Goal: Navigation & Orientation: Understand site structure

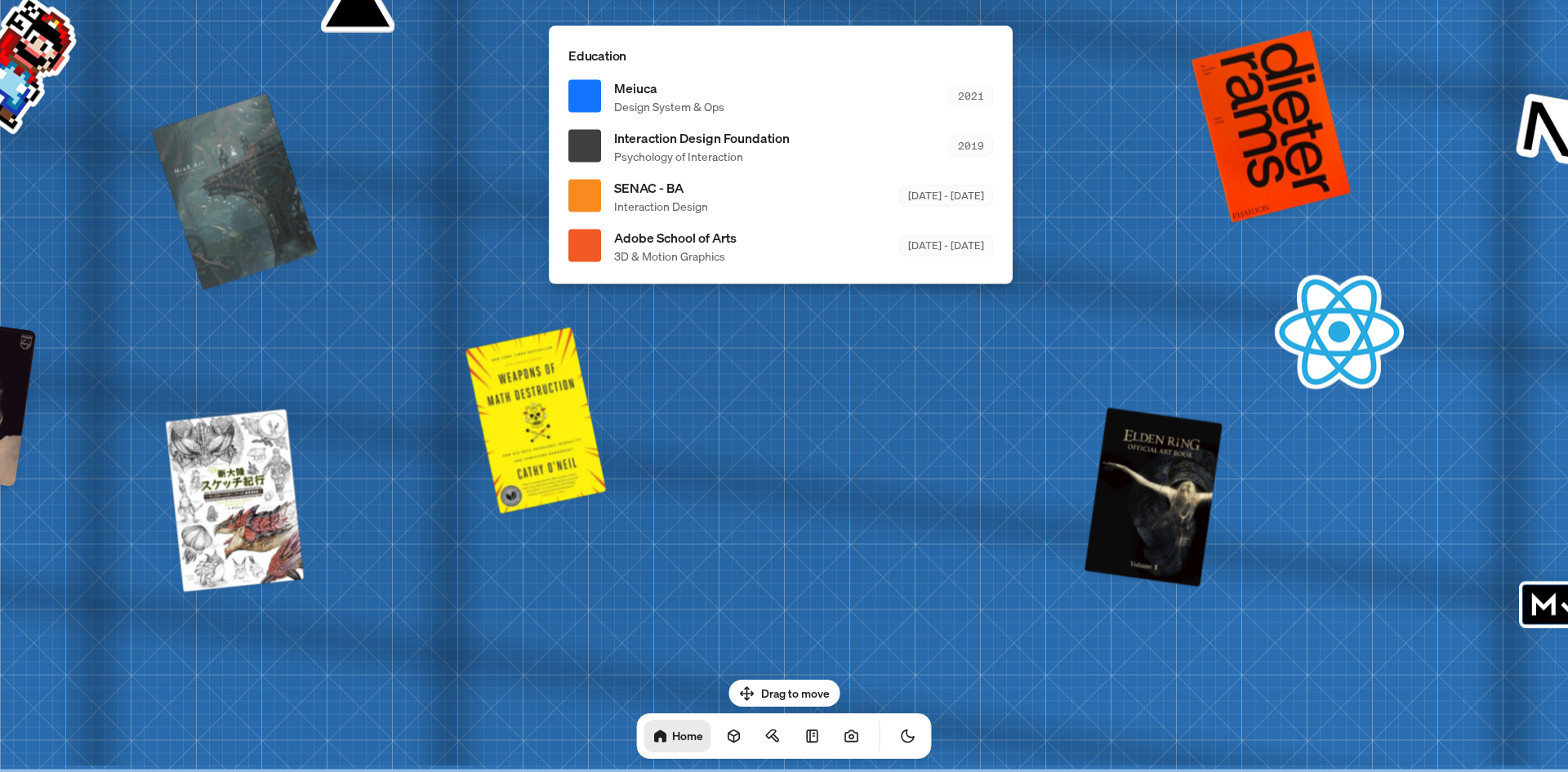
drag, startPoint x: 806, startPoint y: 686, endPoint x: 799, endPoint y: 588, distance: 98.2
click at [801, 0] on body "[PERSON_NAME] [PERSON_NAME] Design Engineer Welcome to my space on the internet…" at bounding box center [784, 0] width 1568 height 0
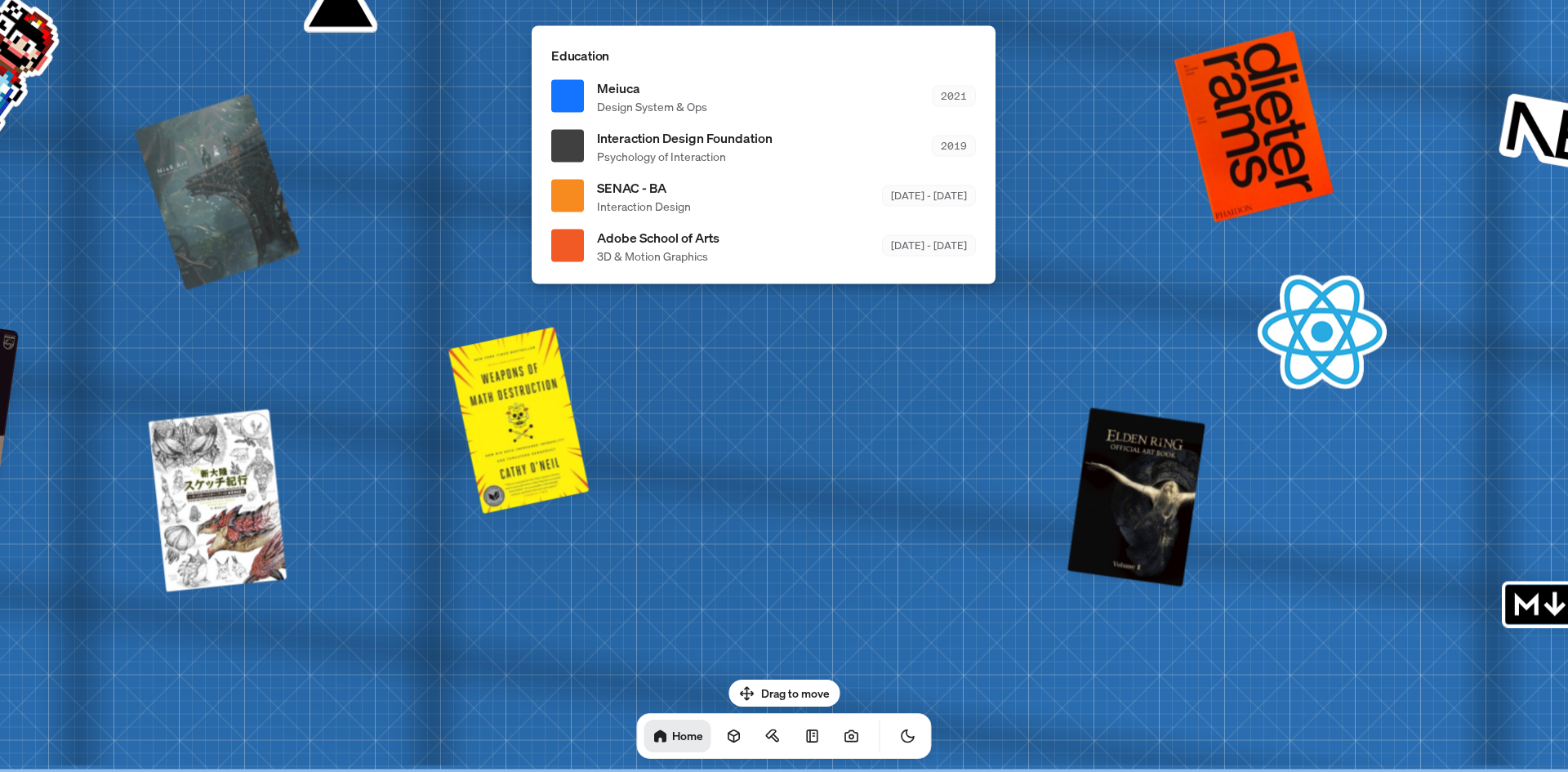
drag, startPoint x: 551, startPoint y: 671, endPoint x: 261, endPoint y: 302, distance: 469.3
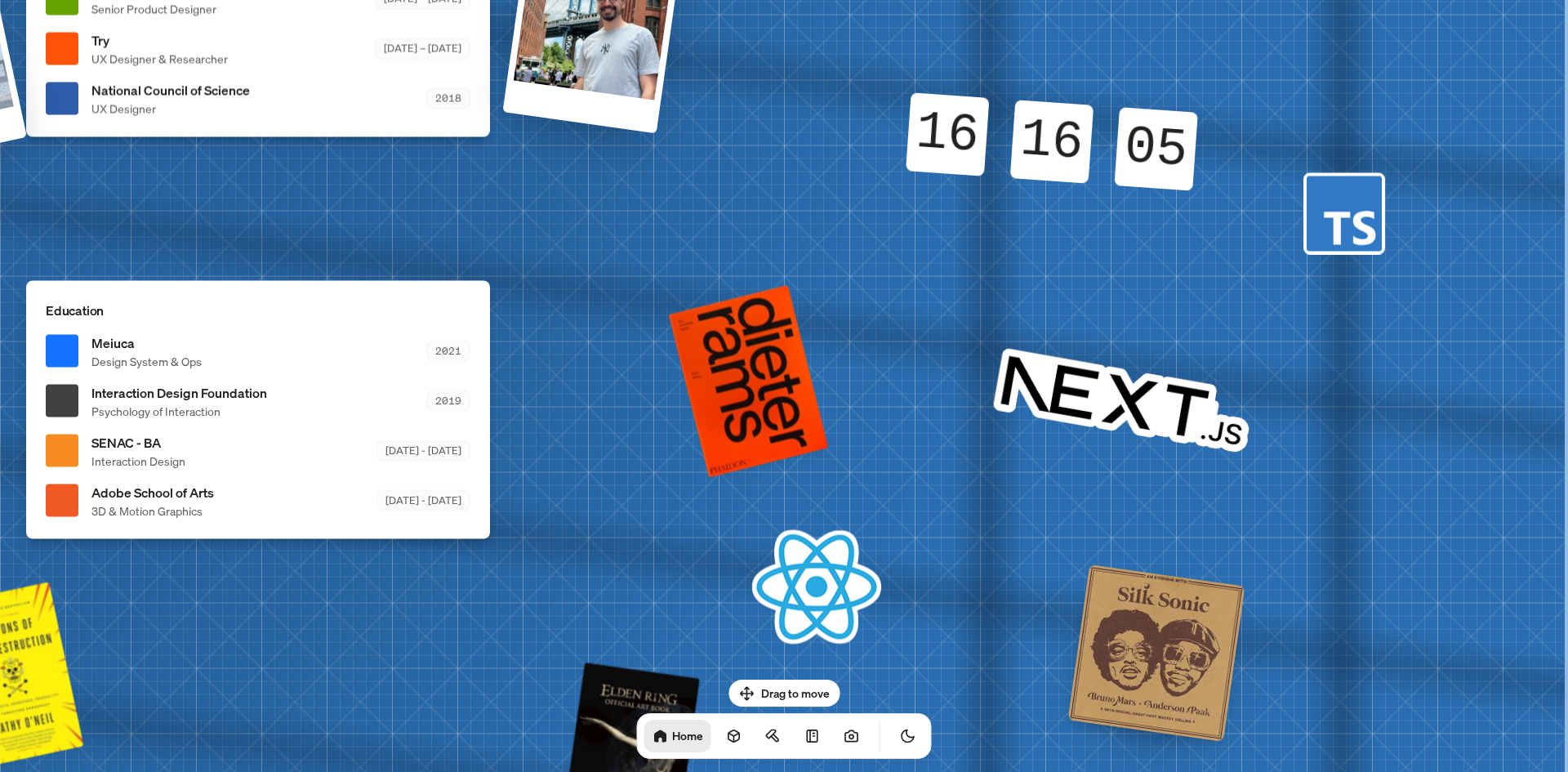
drag, startPoint x: 774, startPoint y: 312, endPoint x: 766, endPoint y: 257, distance: 55.6
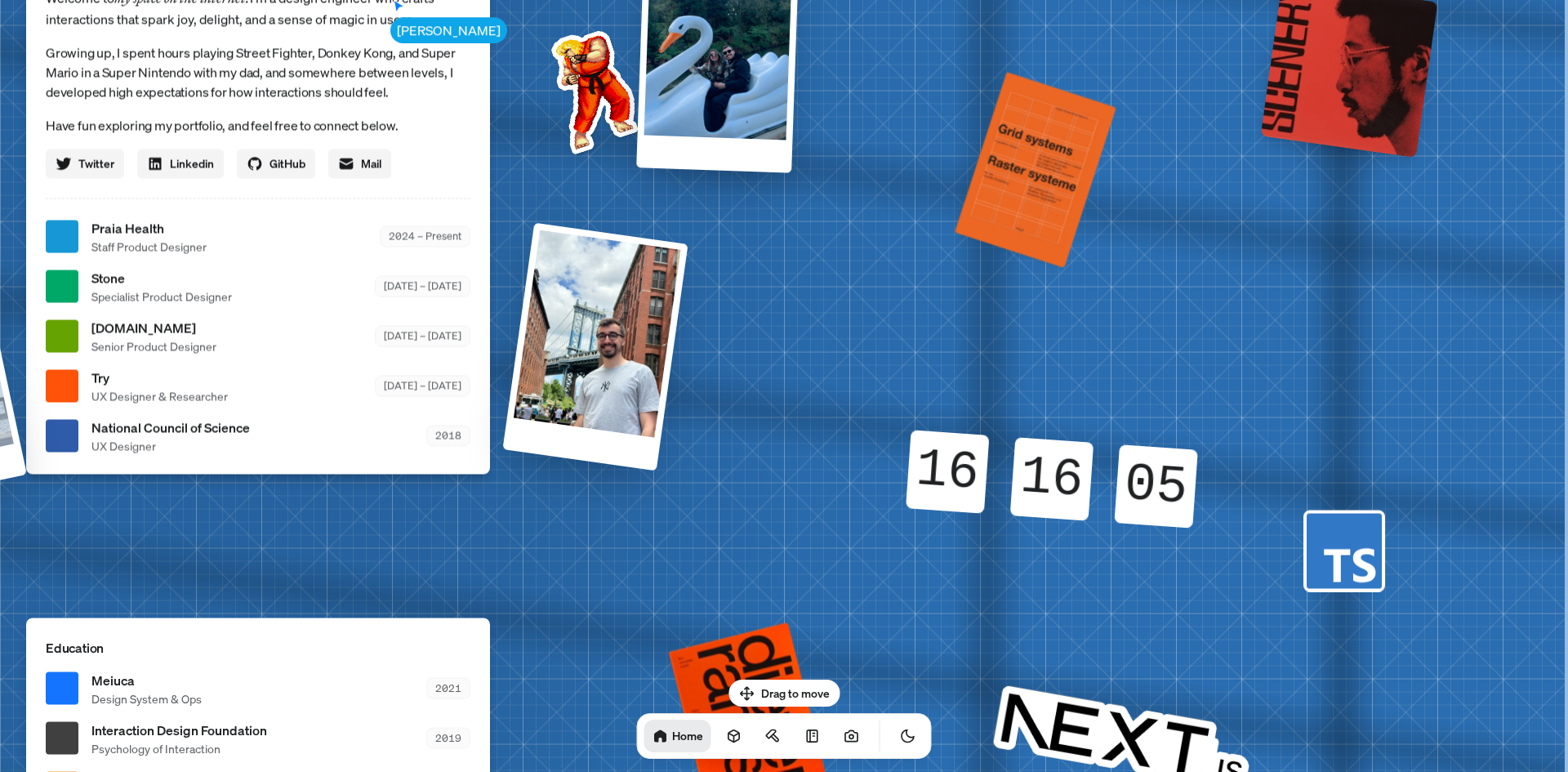
drag, startPoint x: 786, startPoint y: 234, endPoint x: 670, endPoint y: 305, distance: 136.0
click at [513, 543] on div "[PERSON_NAME] [PERSON_NAME] Design Engineer Welcome to my space on the internet…" at bounding box center [261, 237] width 2444 height 2141
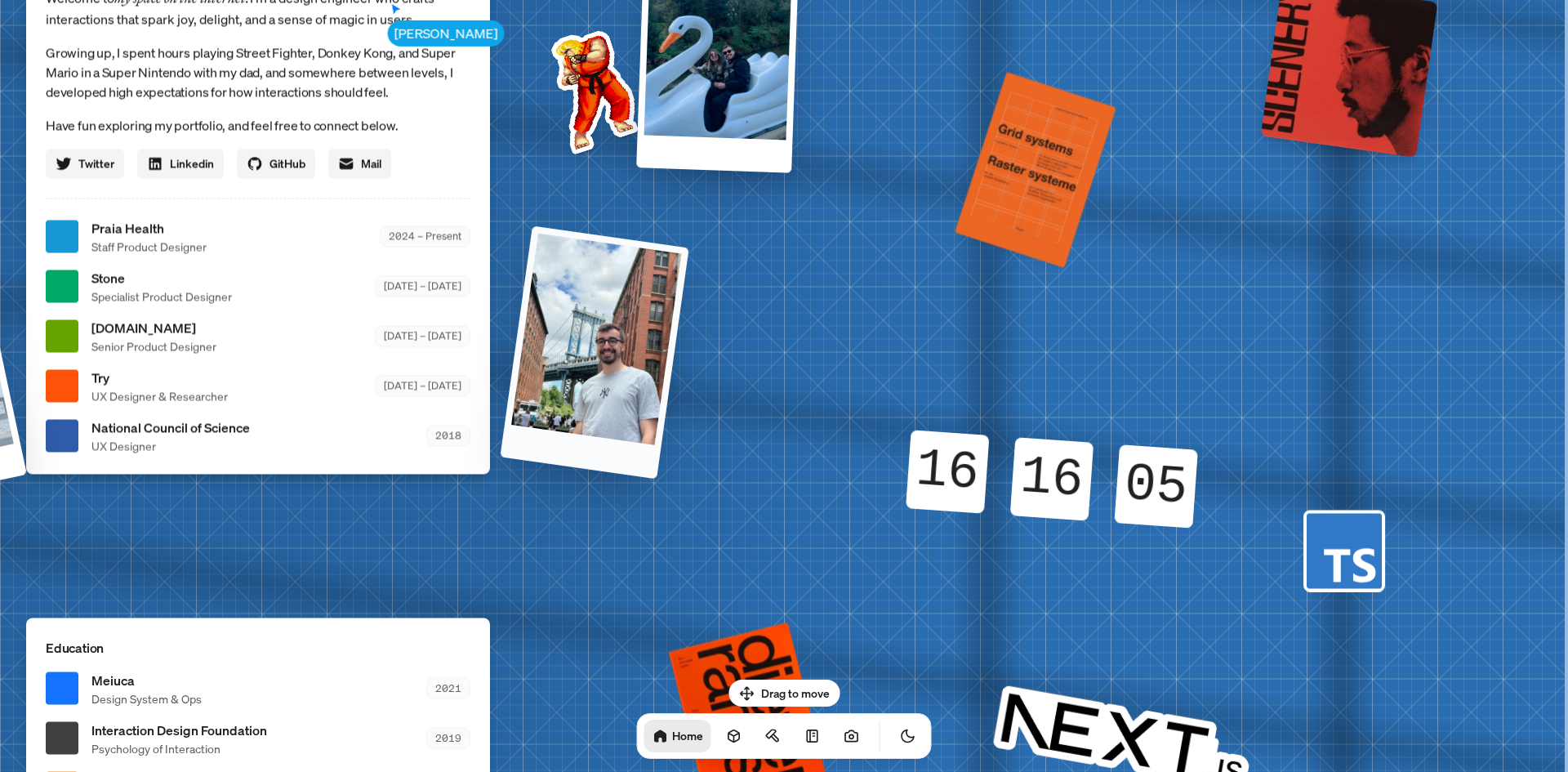
drag, startPoint x: 670, startPoint y: 305, endPoint x: 544, endPoint y: 595, distance: 316.2
click at [538, 608] on div "[PERSON_NAME] [PERSON_NAME] Design Engineer Welcome to my space on the internet…" at bounding box center [261, 237] width 2444 height 2141
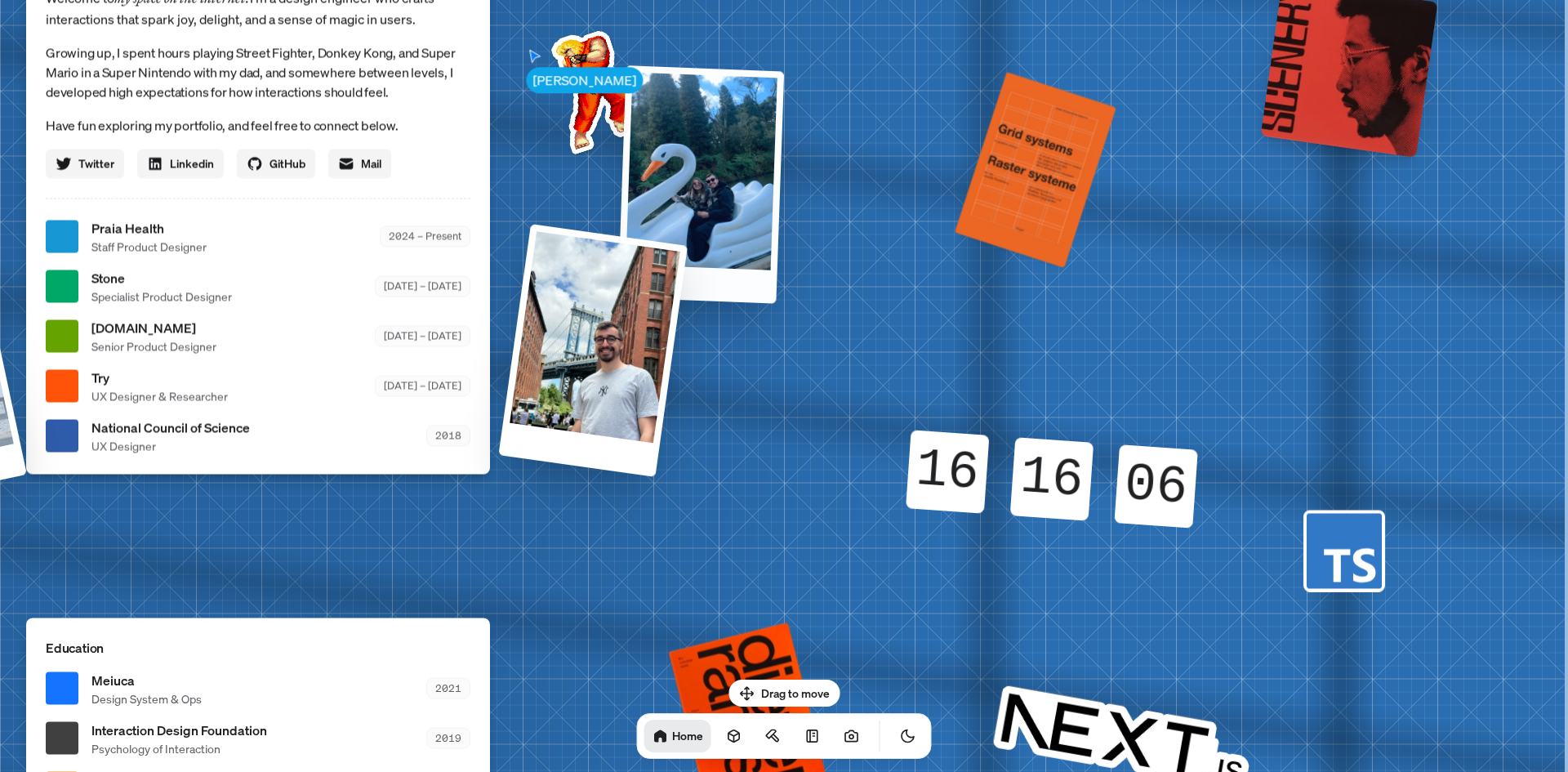
drag, startPoint x: 689, startPoint y: 125, endPoint x: 685, endPoint y: 333, distance: 208.0
click at [683, 303] on div at bounding box center [702, 184] width 166 height 238
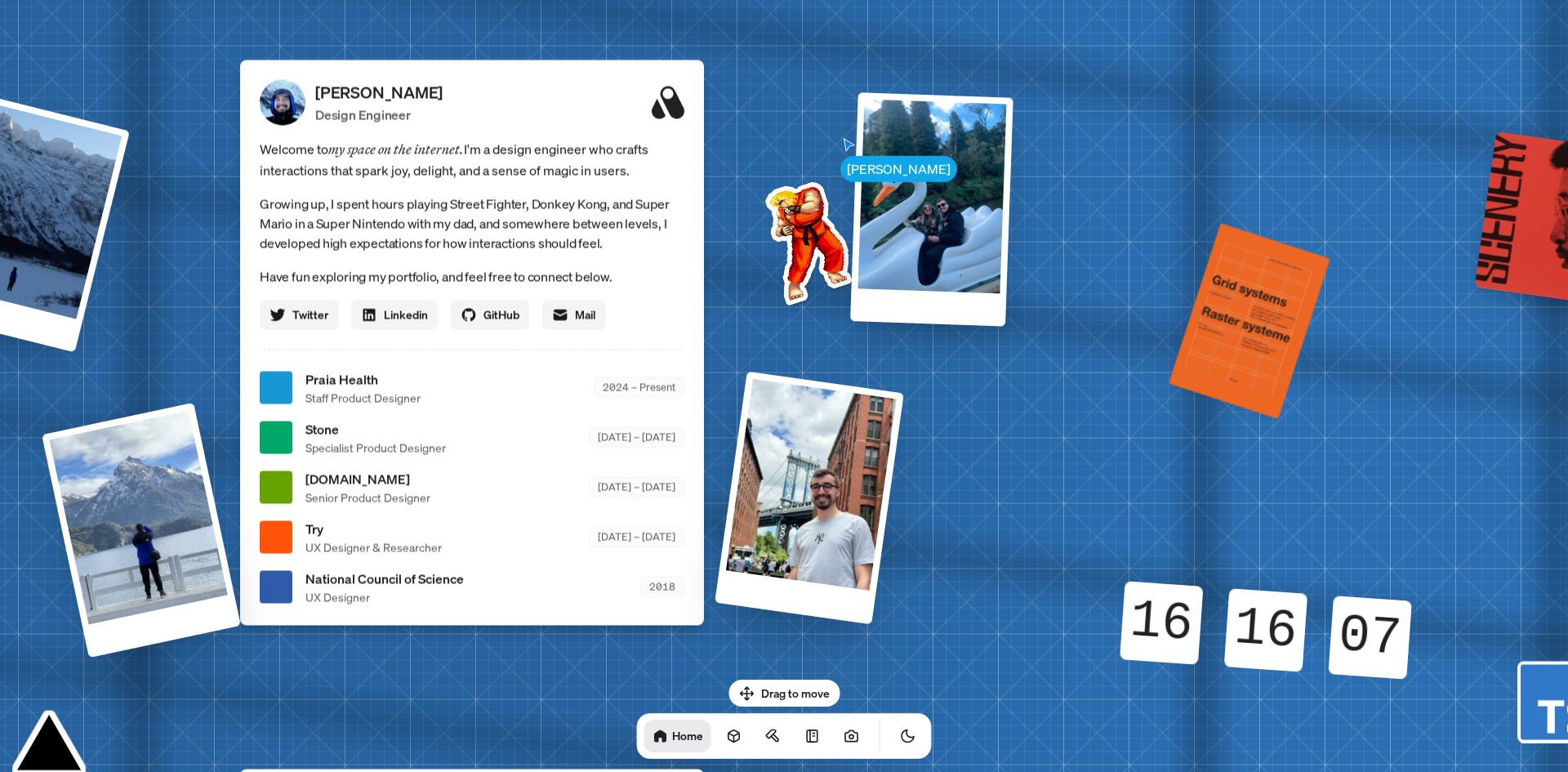
drag, startPoint x: 786, startPoint y: 292, endPoint x: 720, endPoint y: 71, distance: 230.6
click at [1067, 502] on div "[PERSON_NAME] [PERSON_NAME] Design Engineer Welcome to my space on the internet…" at bounding box center [475, 388] width 2444 height 2141
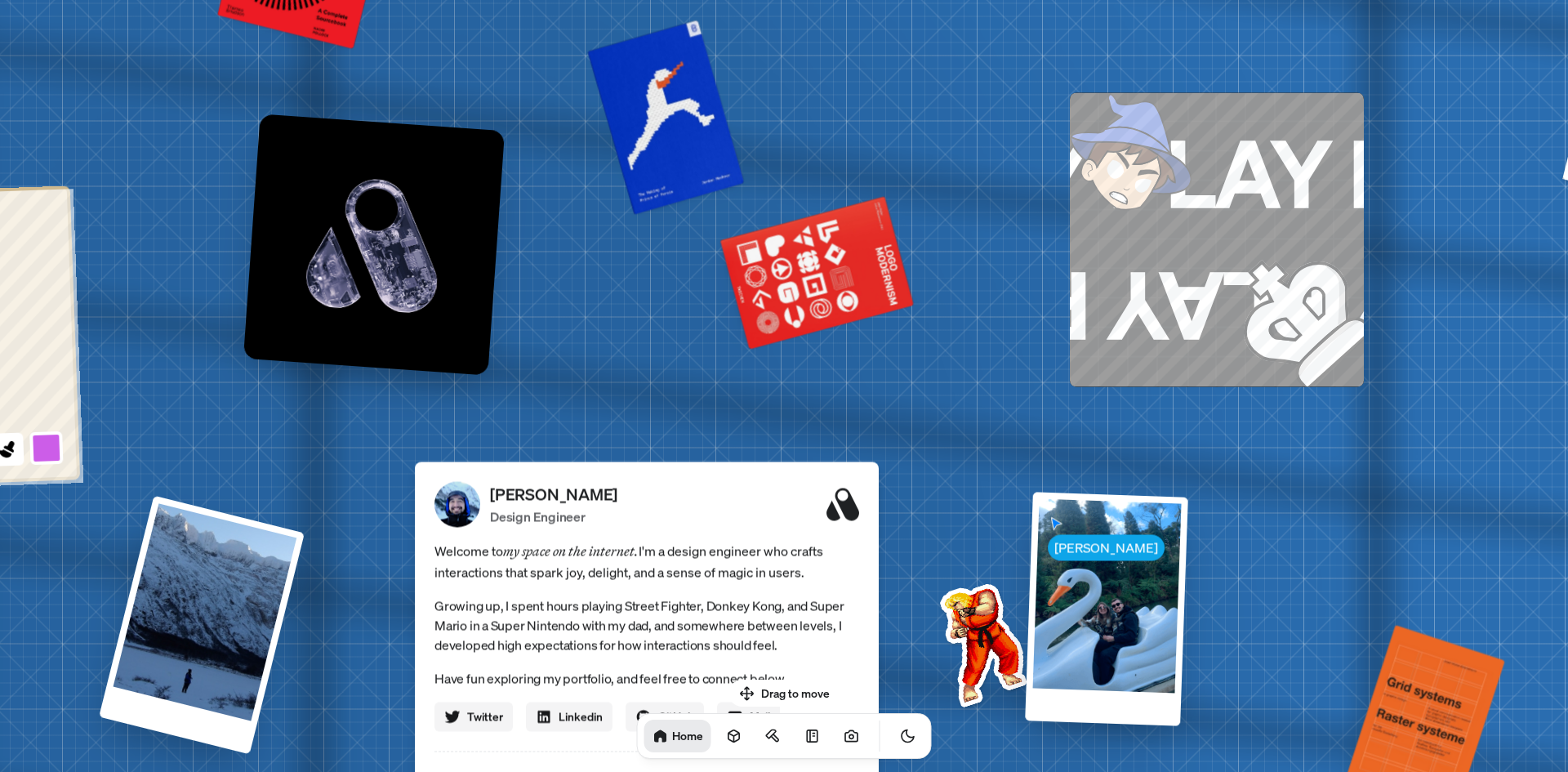
drag, startPoint x: 719, startPoint y: 116, endPoint x: 658, endPoint y: 273, distance: 168.4
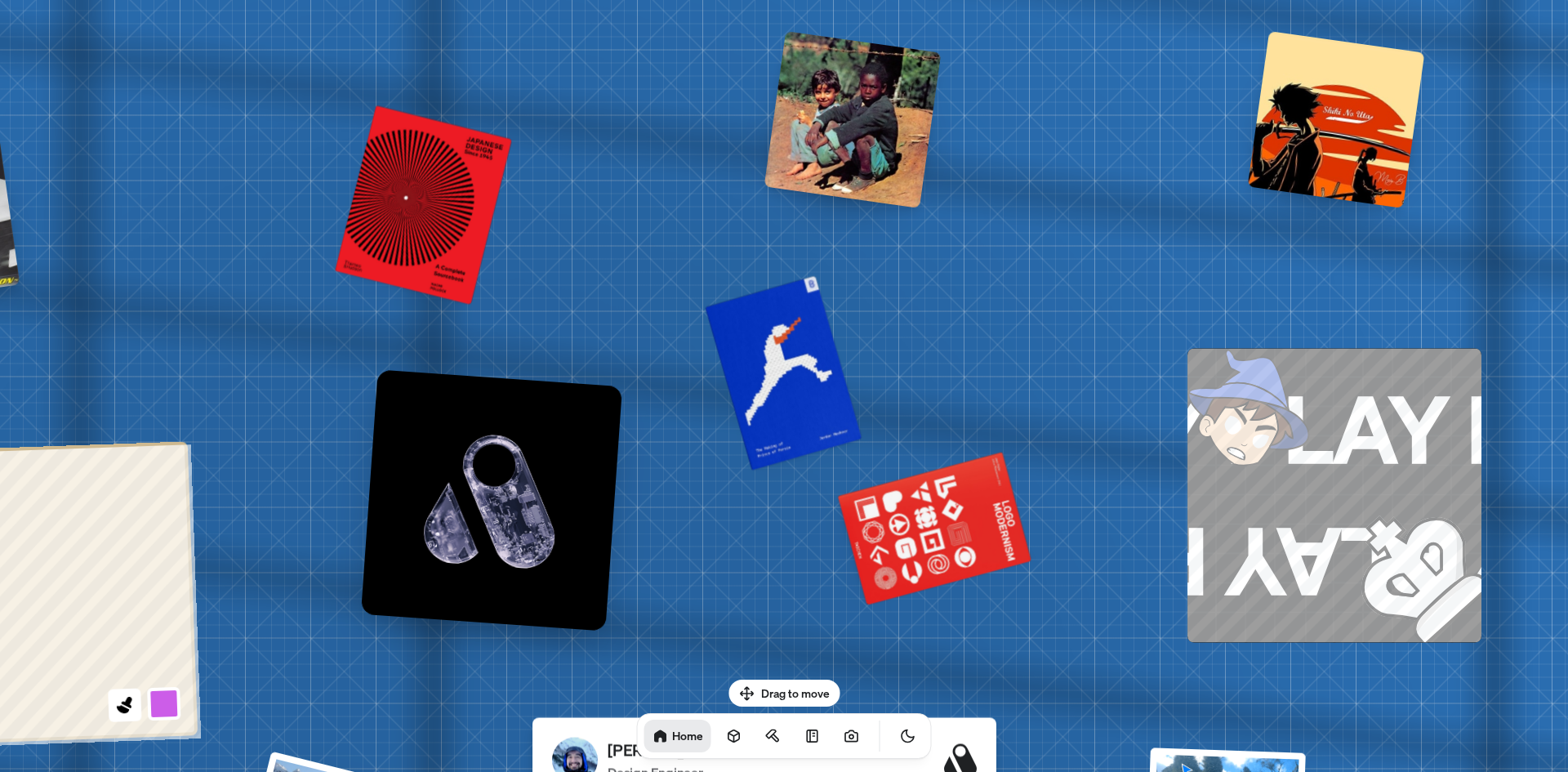
drag, startPoint x: 677, startPoint y: 331, endPoint x: 589, endPoint y: 331, distance: 88.0
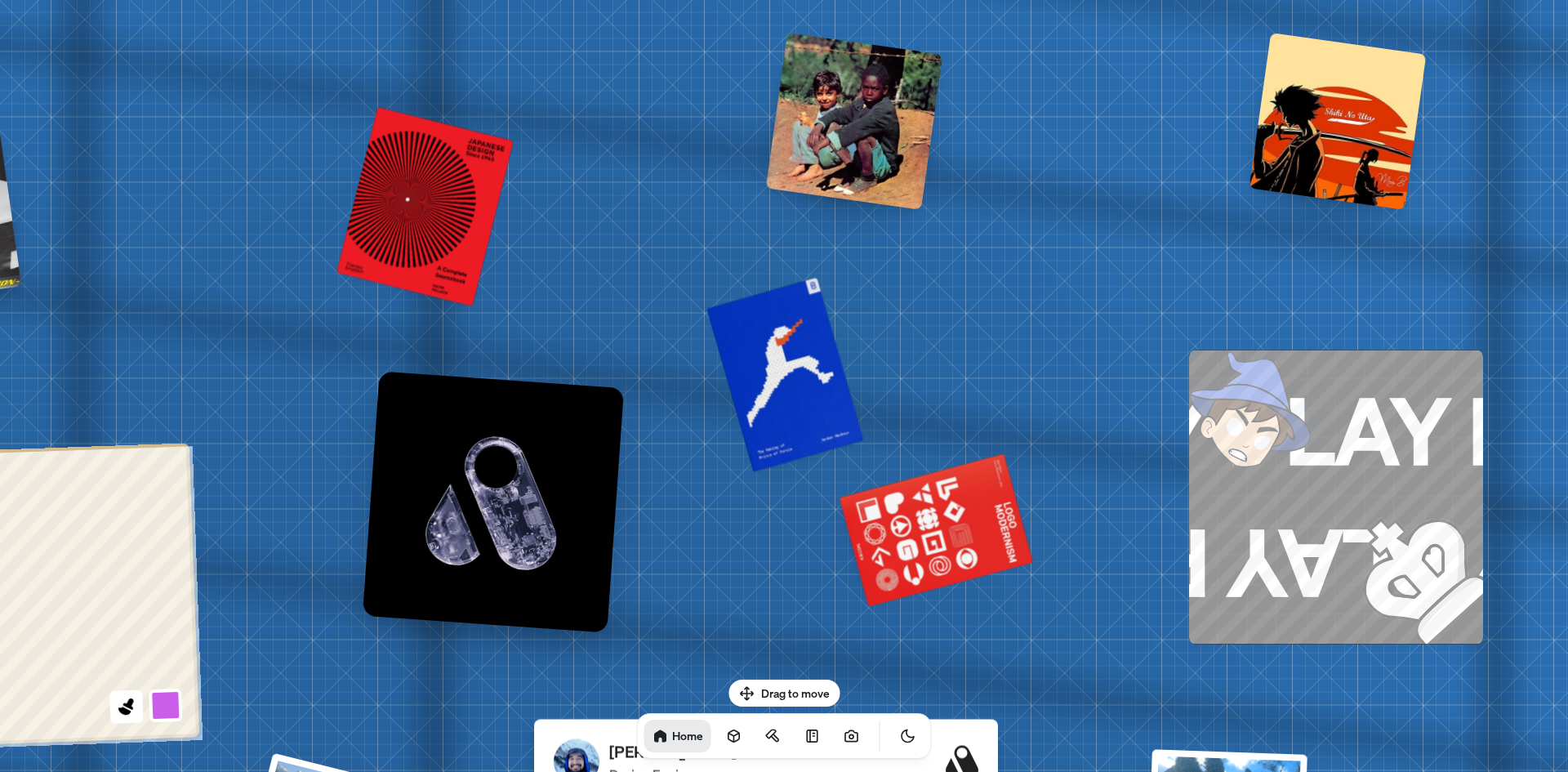
drag, startPoint x: 589, startPoint y: 331, endPoint x: 772, endPoint y: 575, distance: 305.0
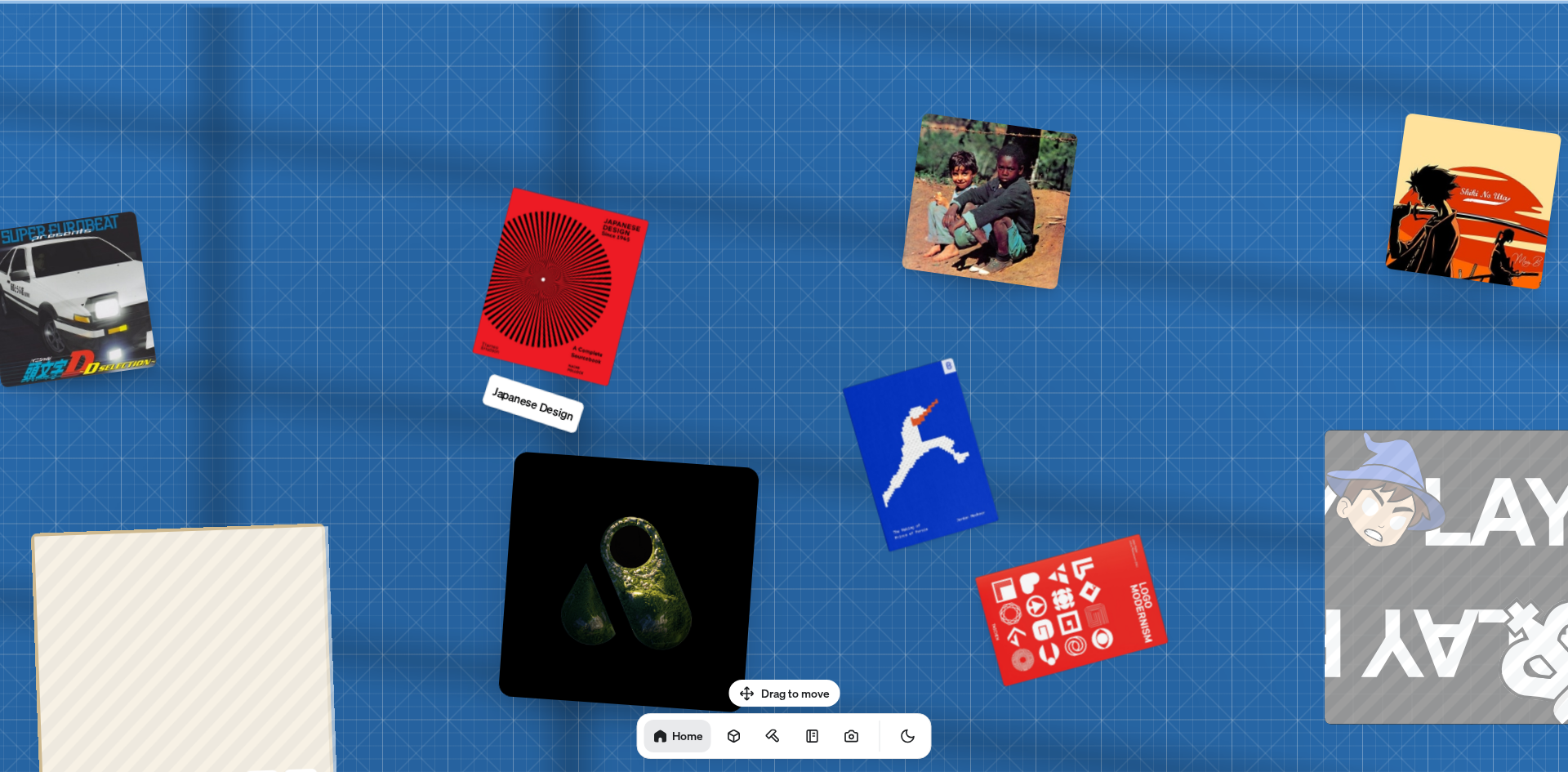
drag, startPoint x: 536, startPoint y: 447, endPoint x: 529, endPoint y: 465, distance: 19.3
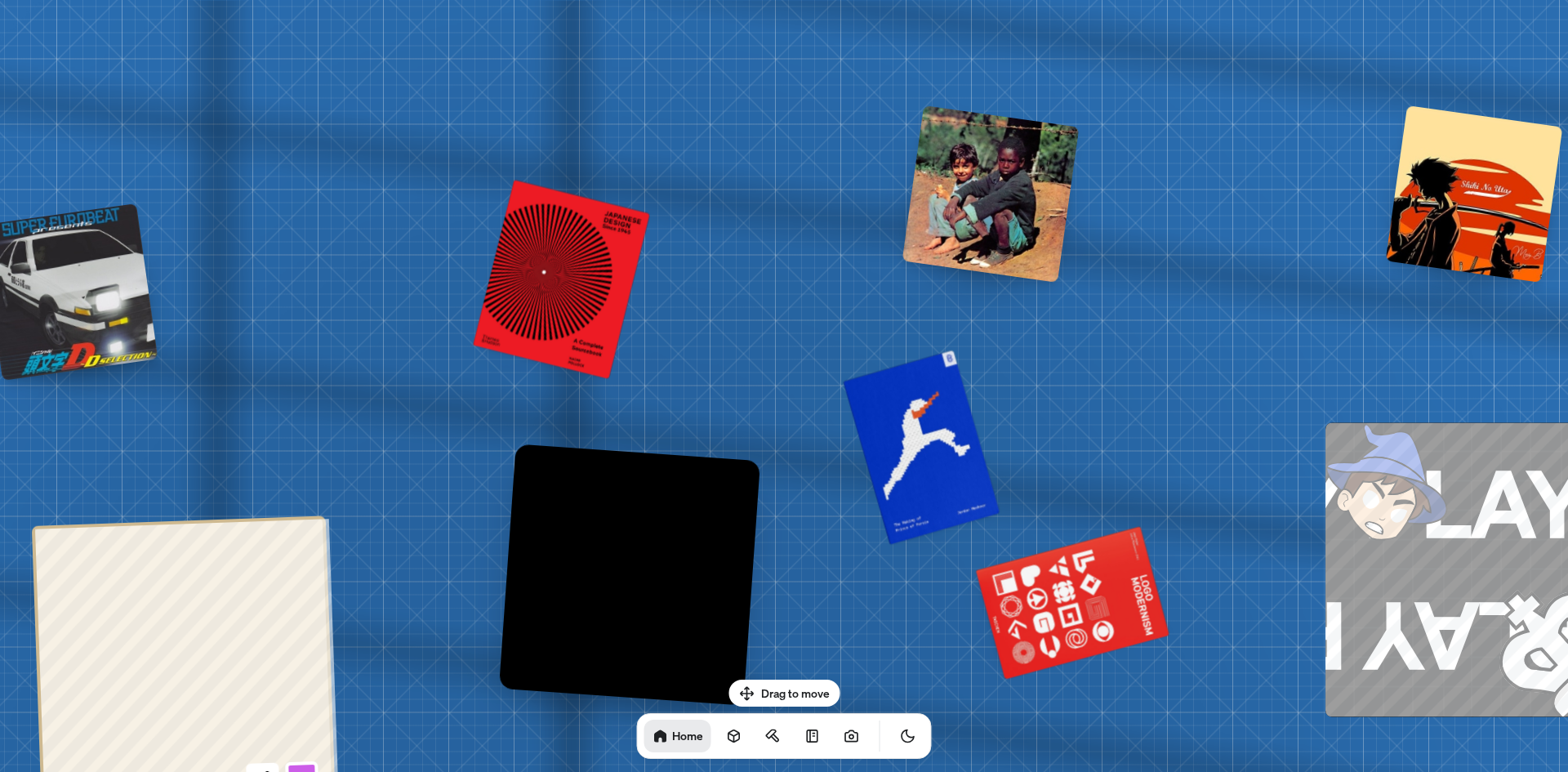
drag, startPoint x: 483, startPoint y: 432, endPoint x: 727, endPoint y: 223, distance: 321.3
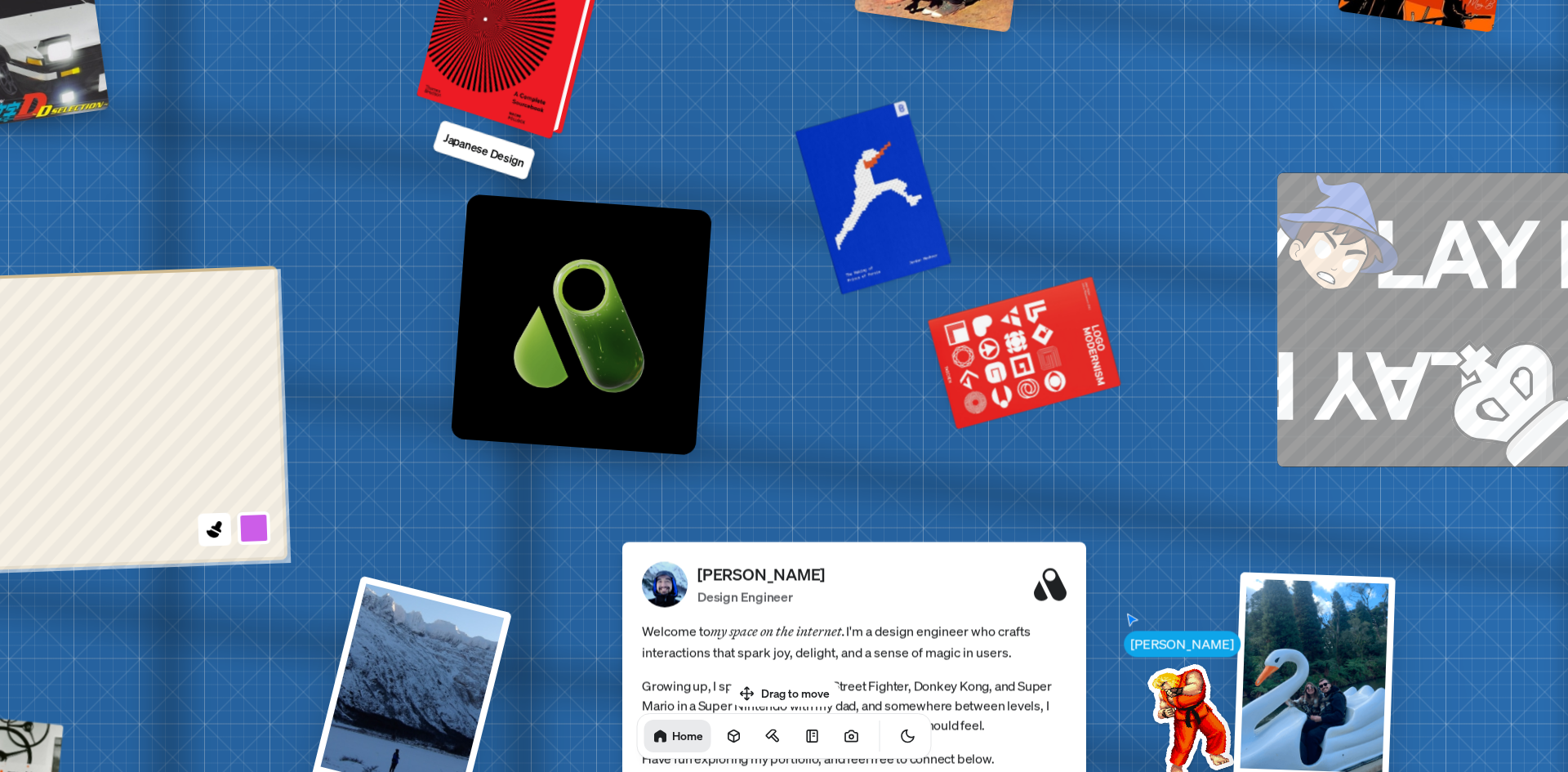
drag, startPoint x: 634, startPoint y: 84, endPoint x: 464, endPoint y: 64, distance: 171.2
click at [466, 64] on div at bounding box center [513, 33] width 175 height 206
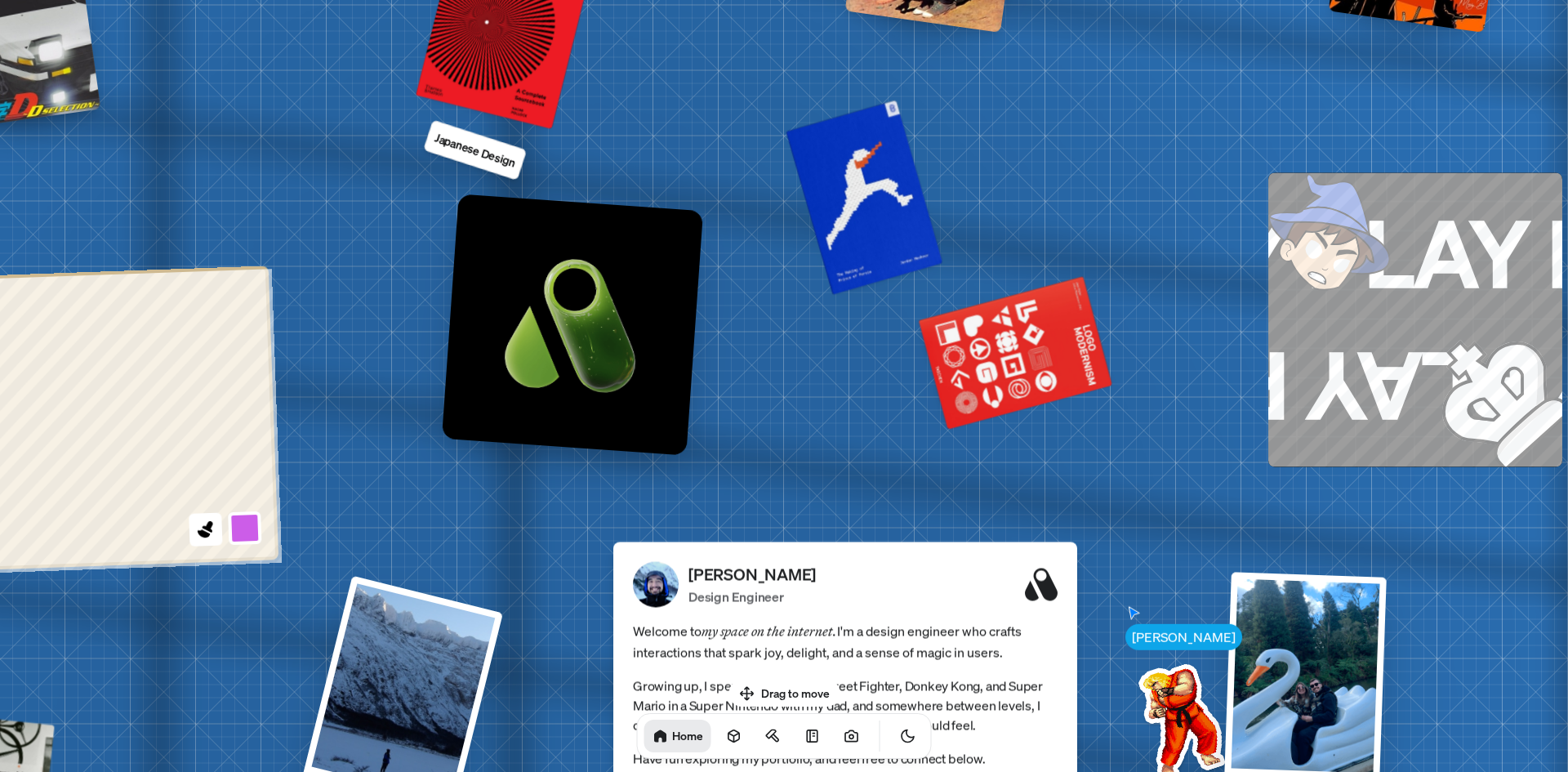
drag, startPoint x: 494, startPoint y: 110, endPoint x: 520, endPoint y: 271, distance: 163.1
click at [498, 125] on div at bounding box center [505, 28] width 171 height 192
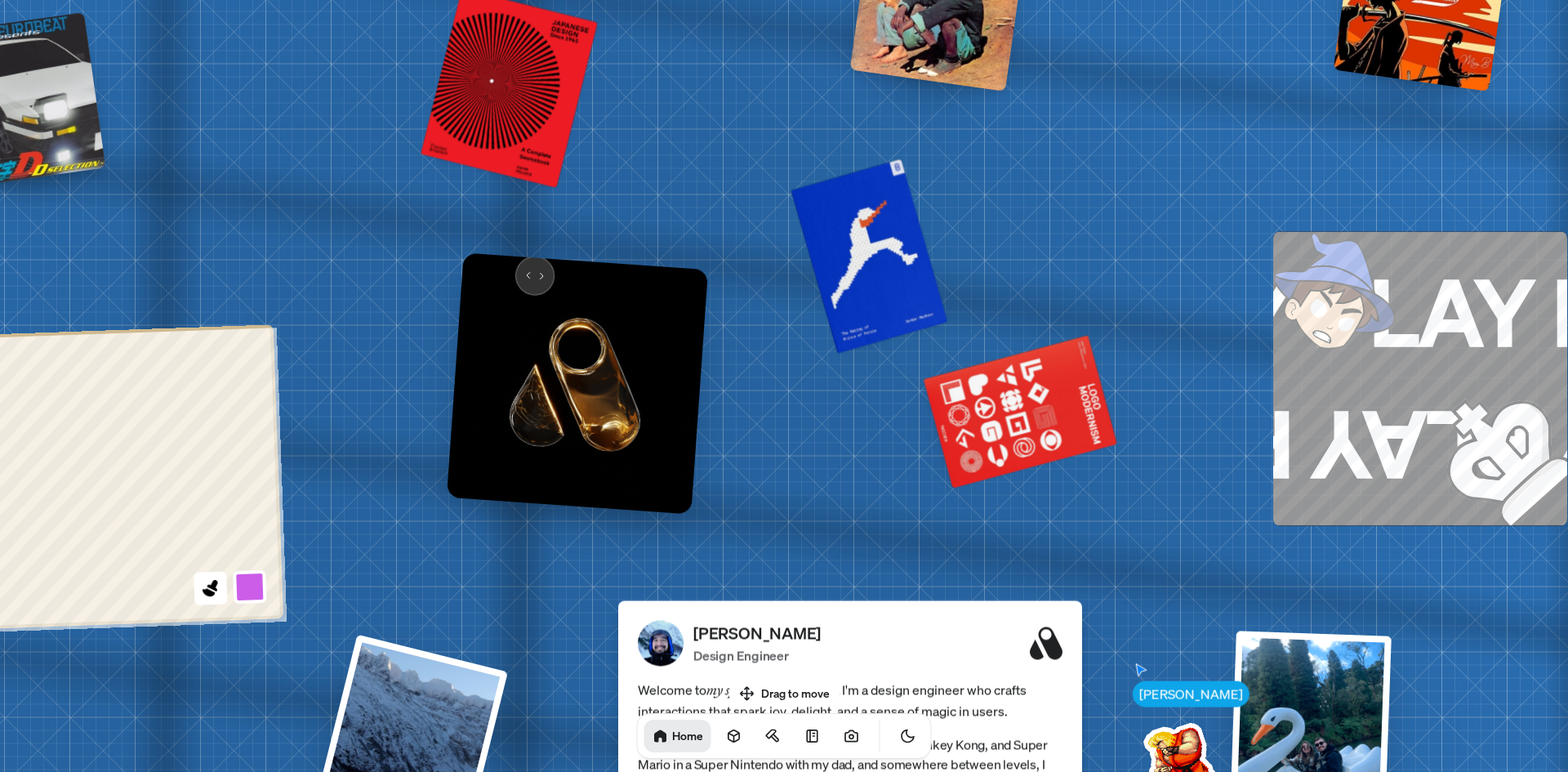
click at [522, 295] on img at bounding box center [577, 383] width 262 height 262
click at [523, 295] on img at bounding box center [577, 383] width 262 height 262
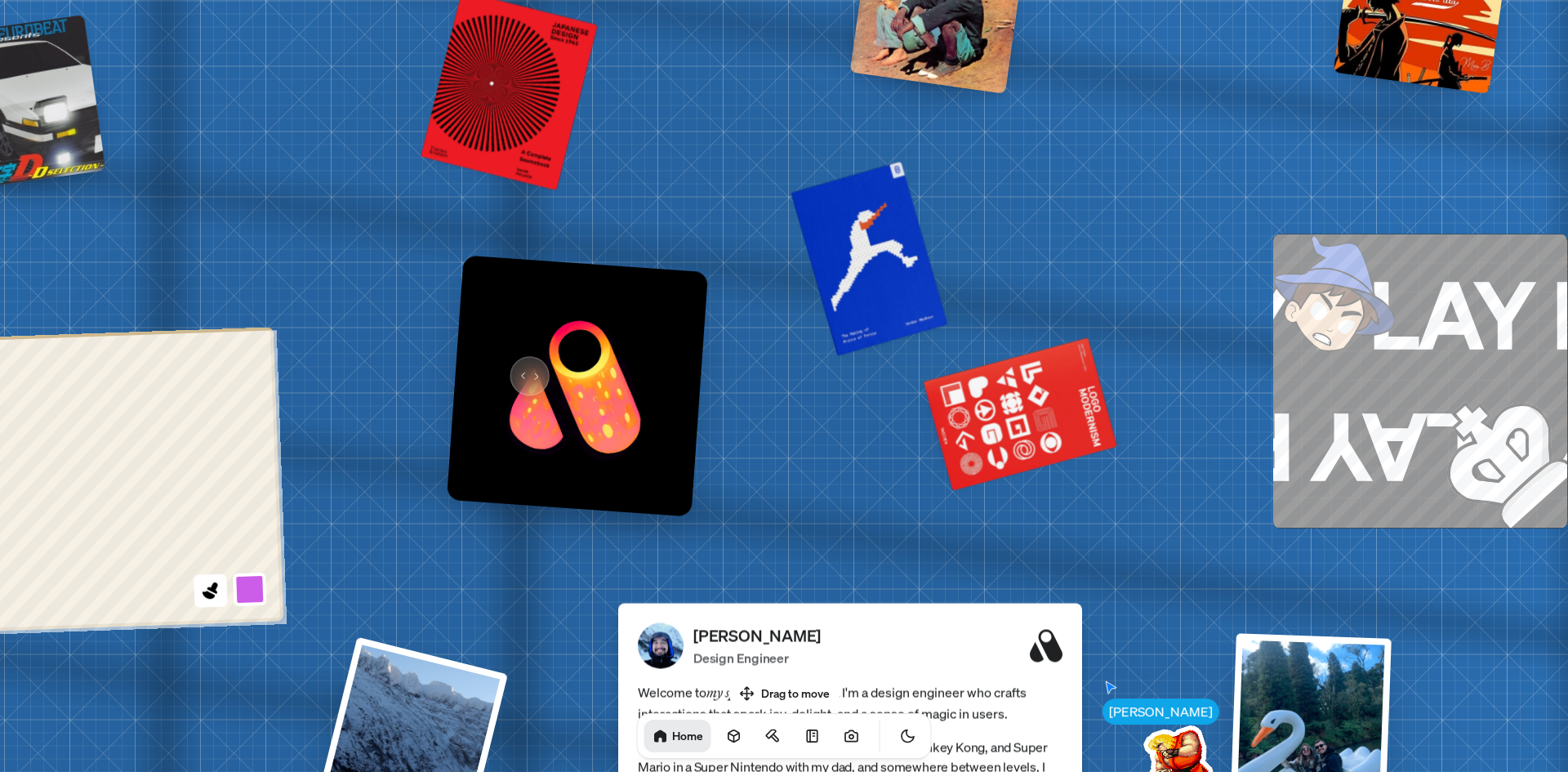
drag, startPoint x: 522, startPoint y: 371, endPoint x: 639, endPoint y: 334, distance: 122.7
click at [562, 371] on img at bounding box center [577, 386] width 262 height 262
drag, startPoint x: 639, startPoint y: 334, endPoint x: 664, endPoint y: 273, distance: 65.9
click at [653, 311] on img at bounding box center [577, 386] width 262 height 262
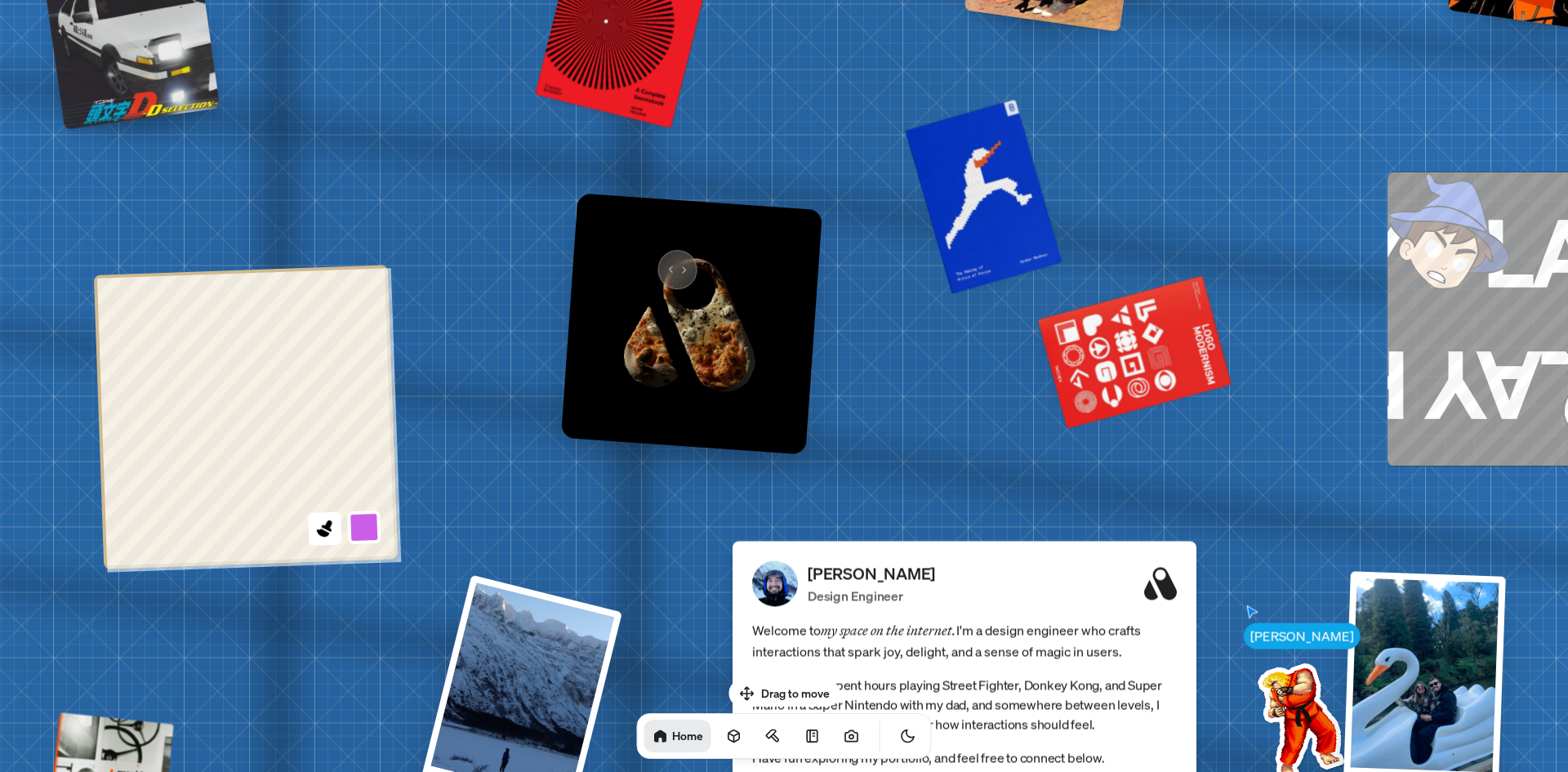
drag, startPoint x: 664, startPoint y: 273, endPoint x: 667, endPoint y: 263, distance: 10.4
click at [667, 263] on img at bounding box center [692, 323] width 262 height 262
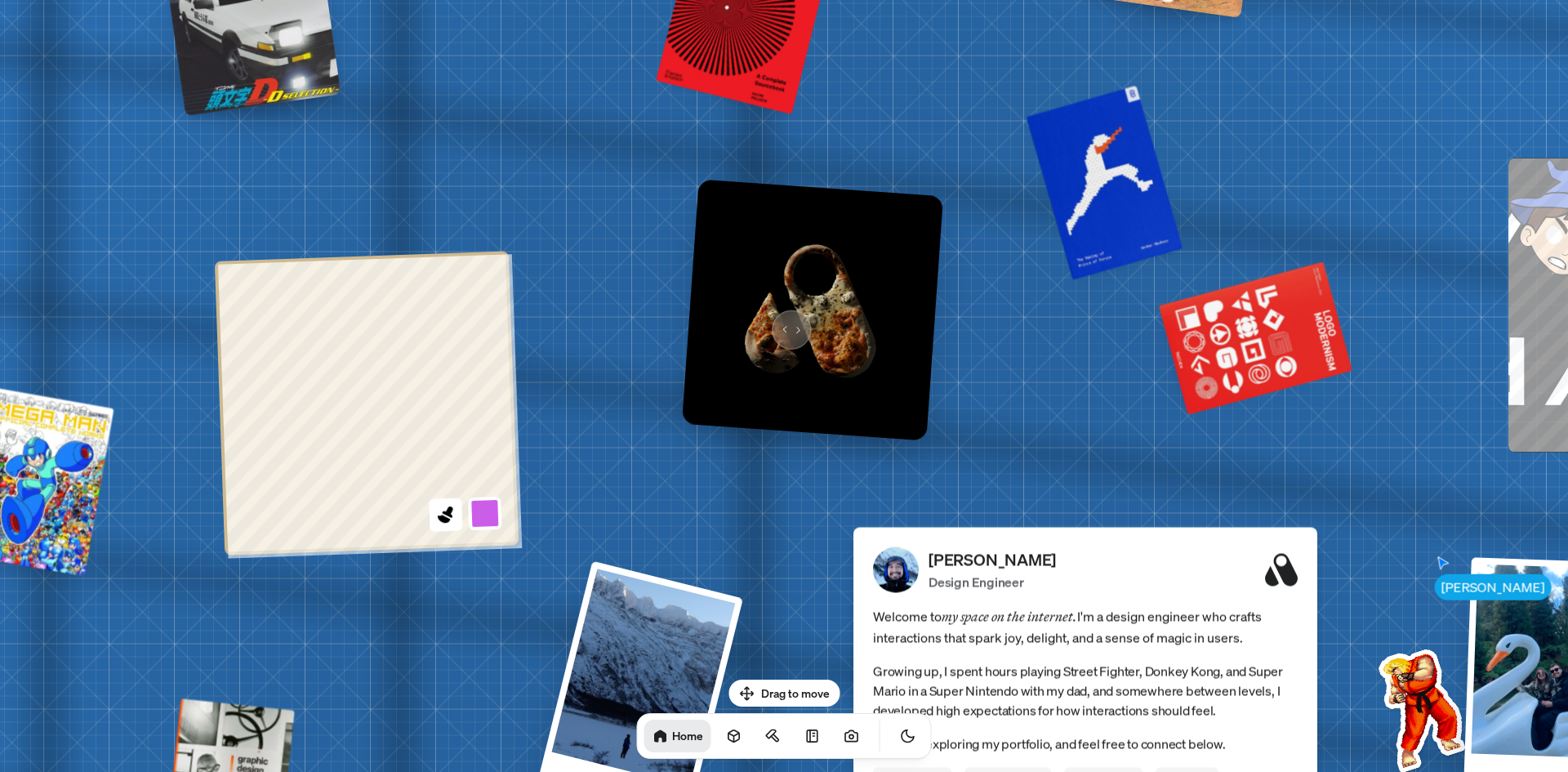
drag, startPoint x: 664, startPoint y: 327, endPoint x: 784, endPoint y: 323, distance: 120.1
click at [784, 323] on img at bounding box center [812, 309] width 262 height 262
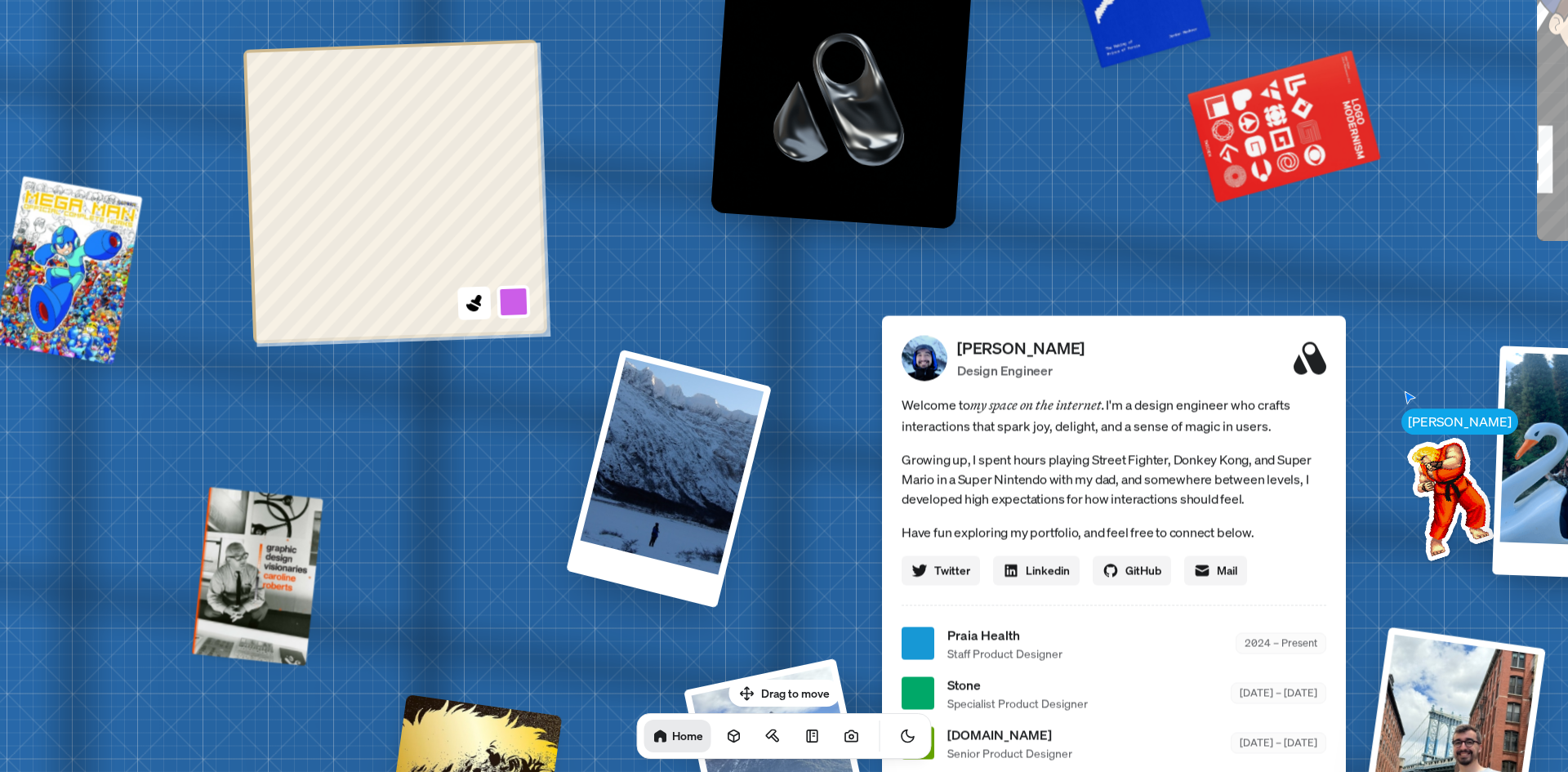
drag, startPoint x: 422, startPoint y: 617, endPoint x: 453, endPoint y: 435, distance: 184.6
click at [520, 235] on div "[PERSON_NAME] [PERSON_NAME] Design Engineer Welcome to my space on the internet…" at bounding box center [1117, 644] width 2444 height 2141
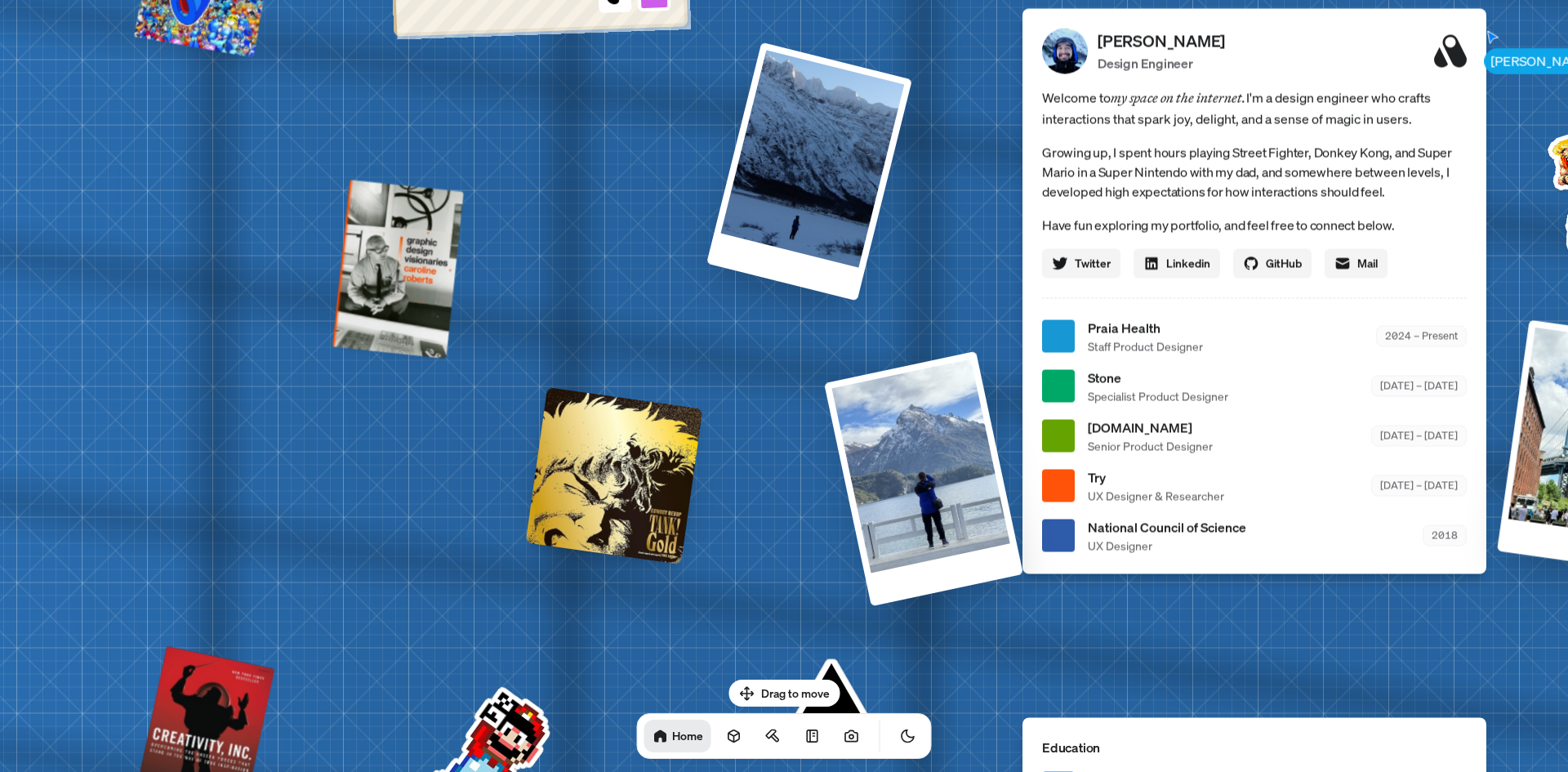
drag, startPoint x: 480, startPoint y: 444, endPoint x: 667, endPoint y: 541, distance: 210.7
click at [555, 244] on div "[PERSON_NAME] [PERSON_NAME] Design Engineer Welcome to my space on the internet…" at bounding box center [1257, 337] width 2444 height 2141
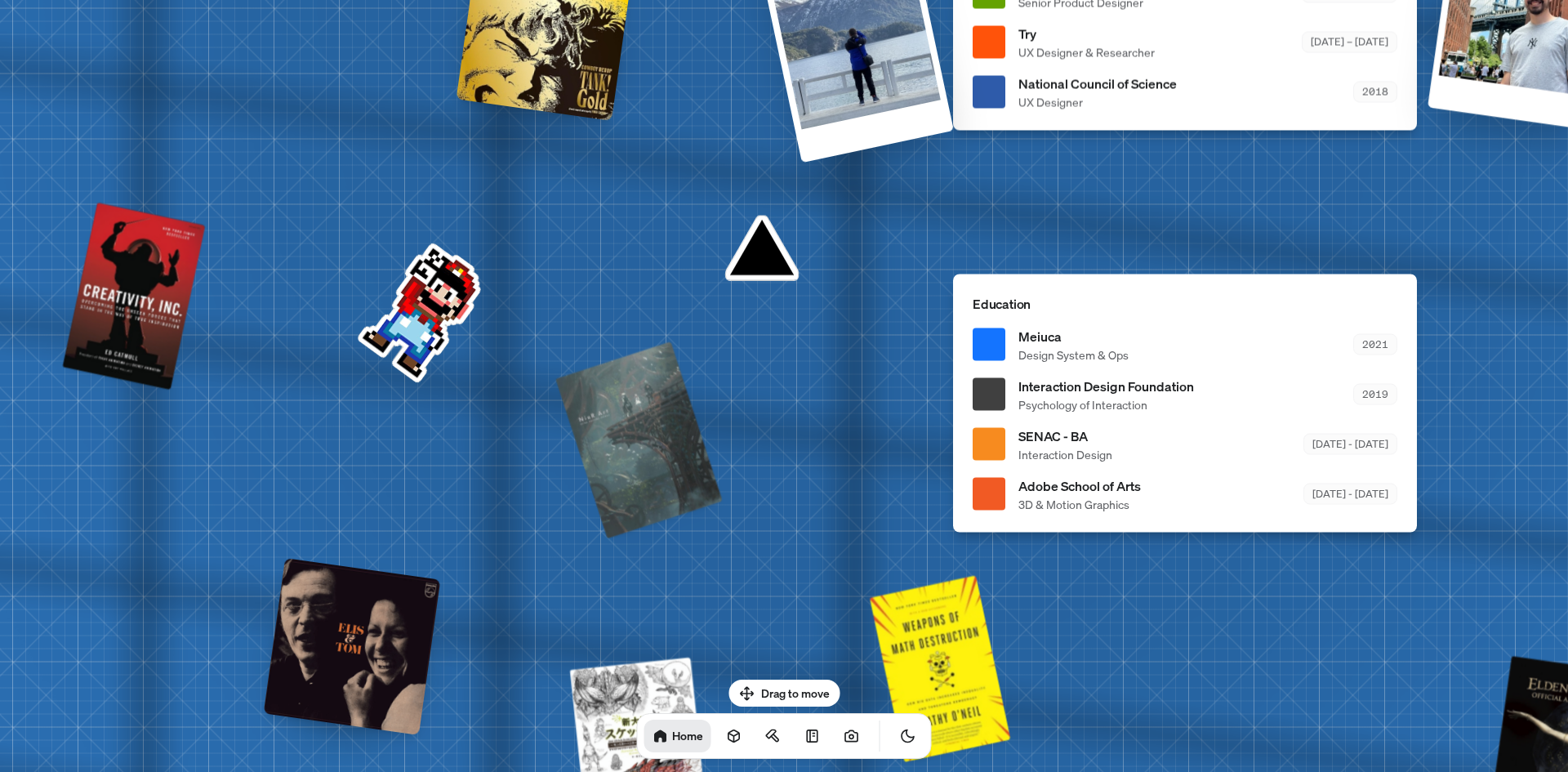
drag, startPoint x: 638, startPoint y: 289, endPoint x: 514, endPoint y: 198, distance: 153.8
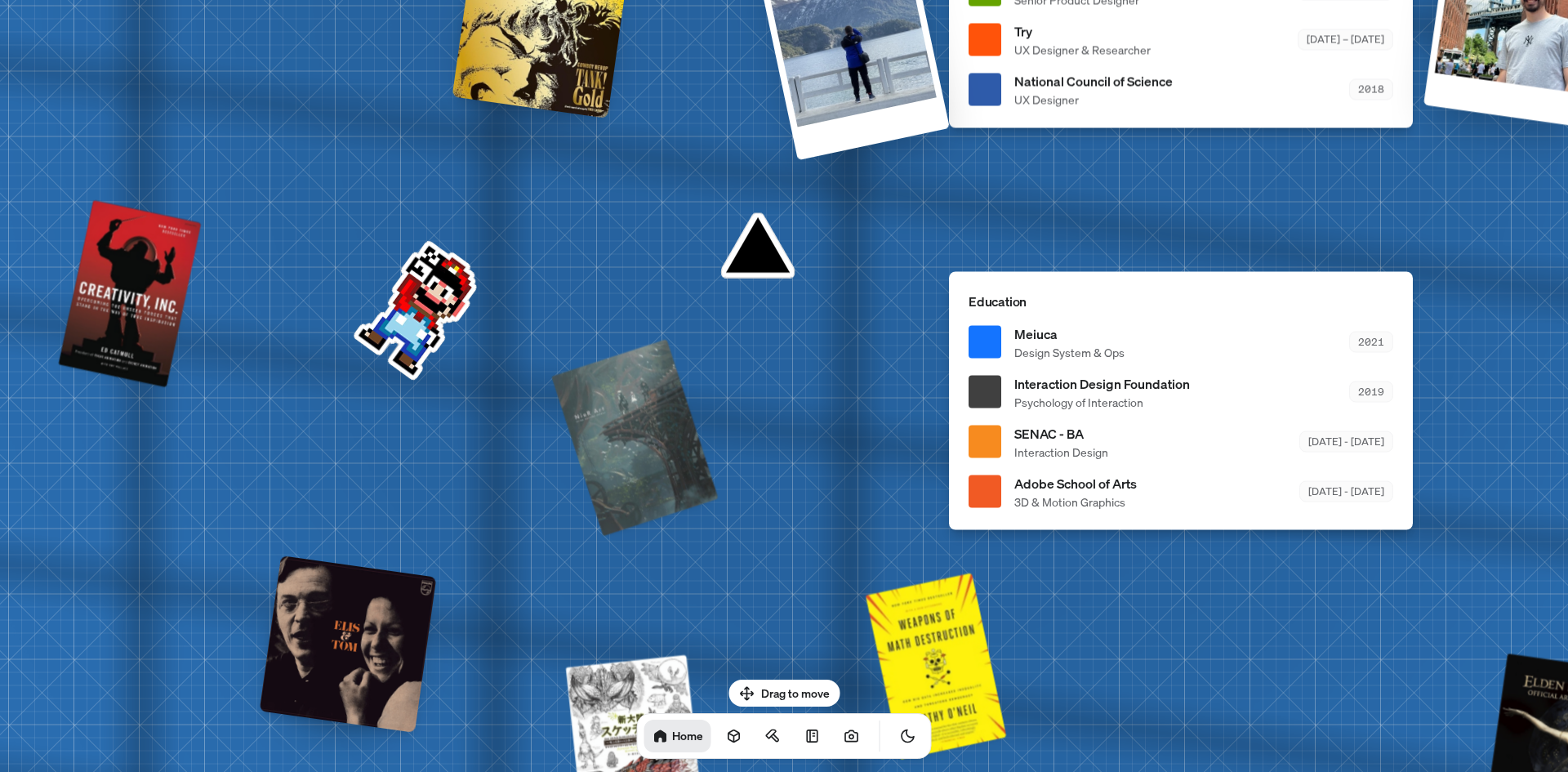
drag, startPoint x: 743, startPoint y: 515, endPoint x: 497, endPoint y: 472, distance: 249.7
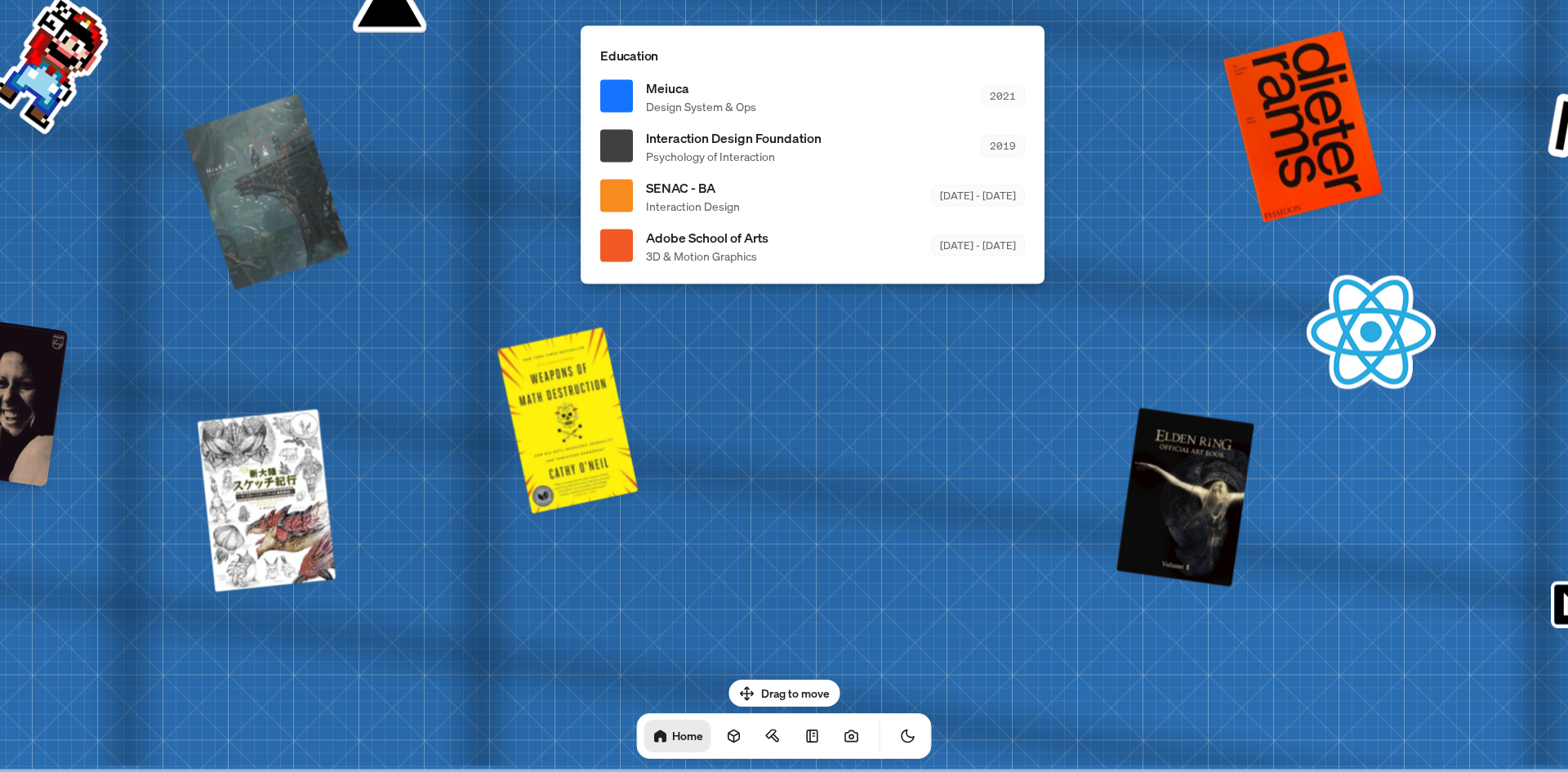
drag, startPoint x: 464, startPoint y: 505, endPoint x: 478, endPoint y: 611, distance: 106.9
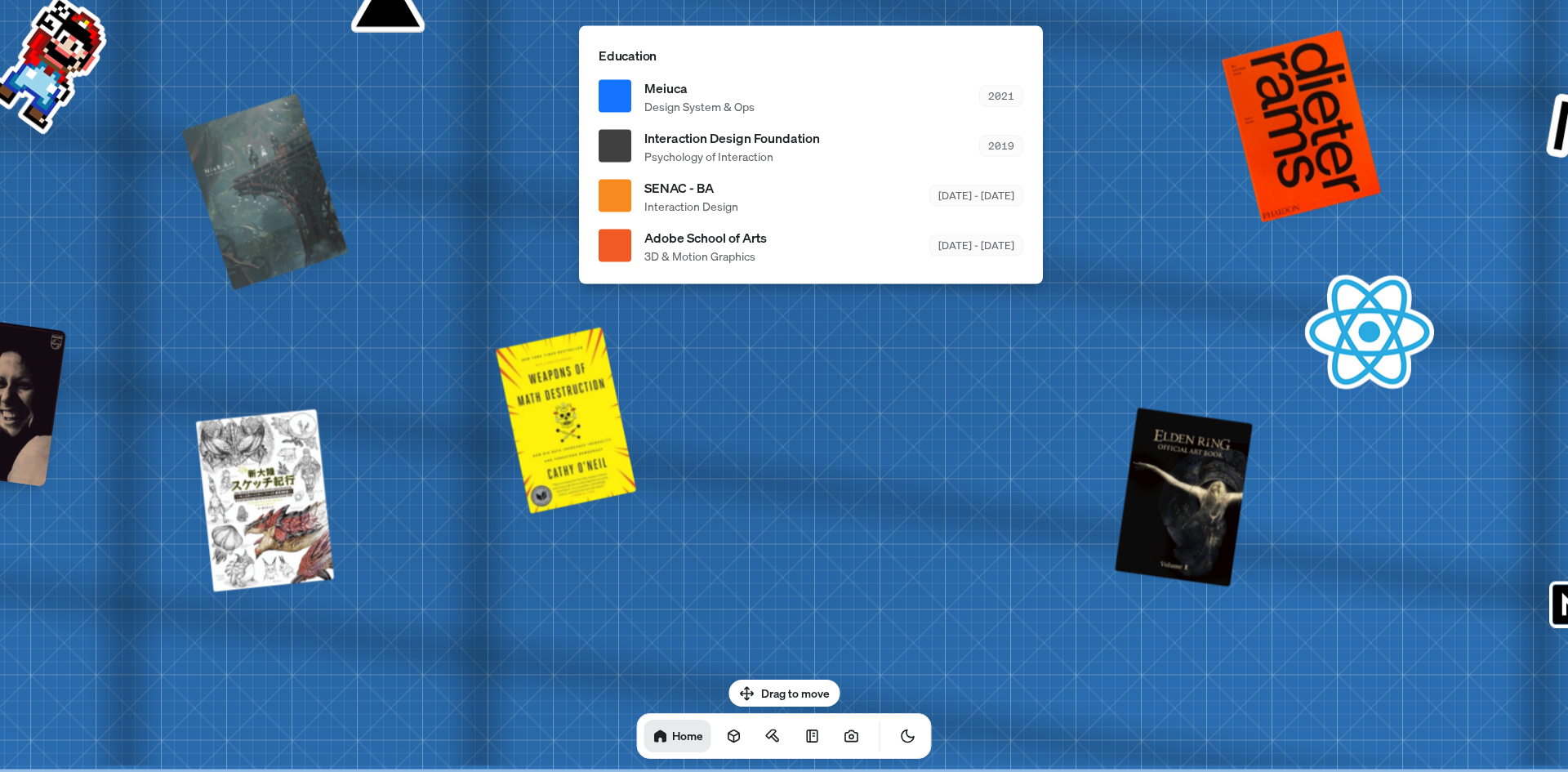
drag, startPoint x: 491, startPoint y: 571, endPoint x: 559, endPoint y: 557, distance: 69.4
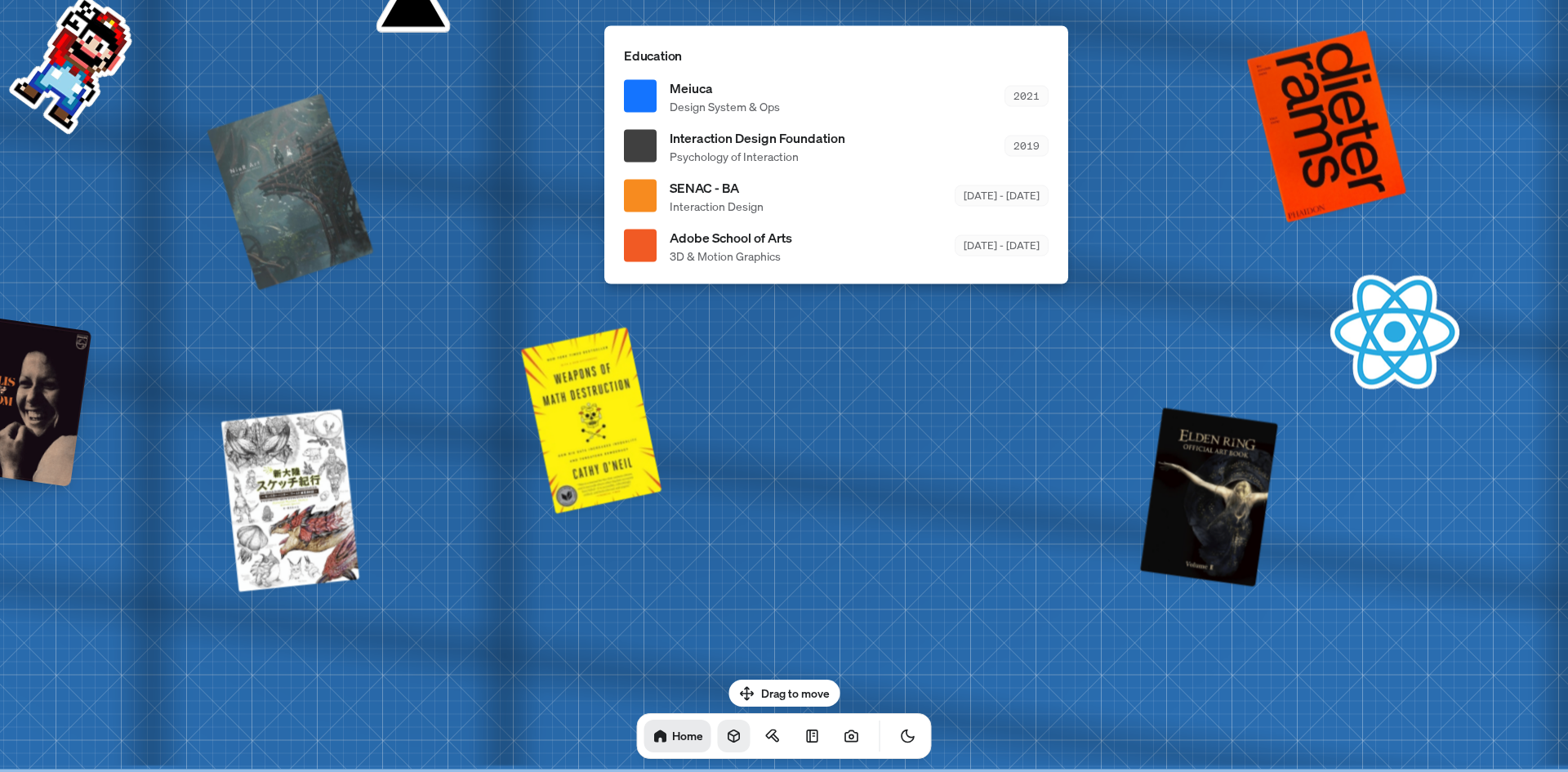
click at [726, 729] on icon at bounding box center [734, 736] width 17 height 17
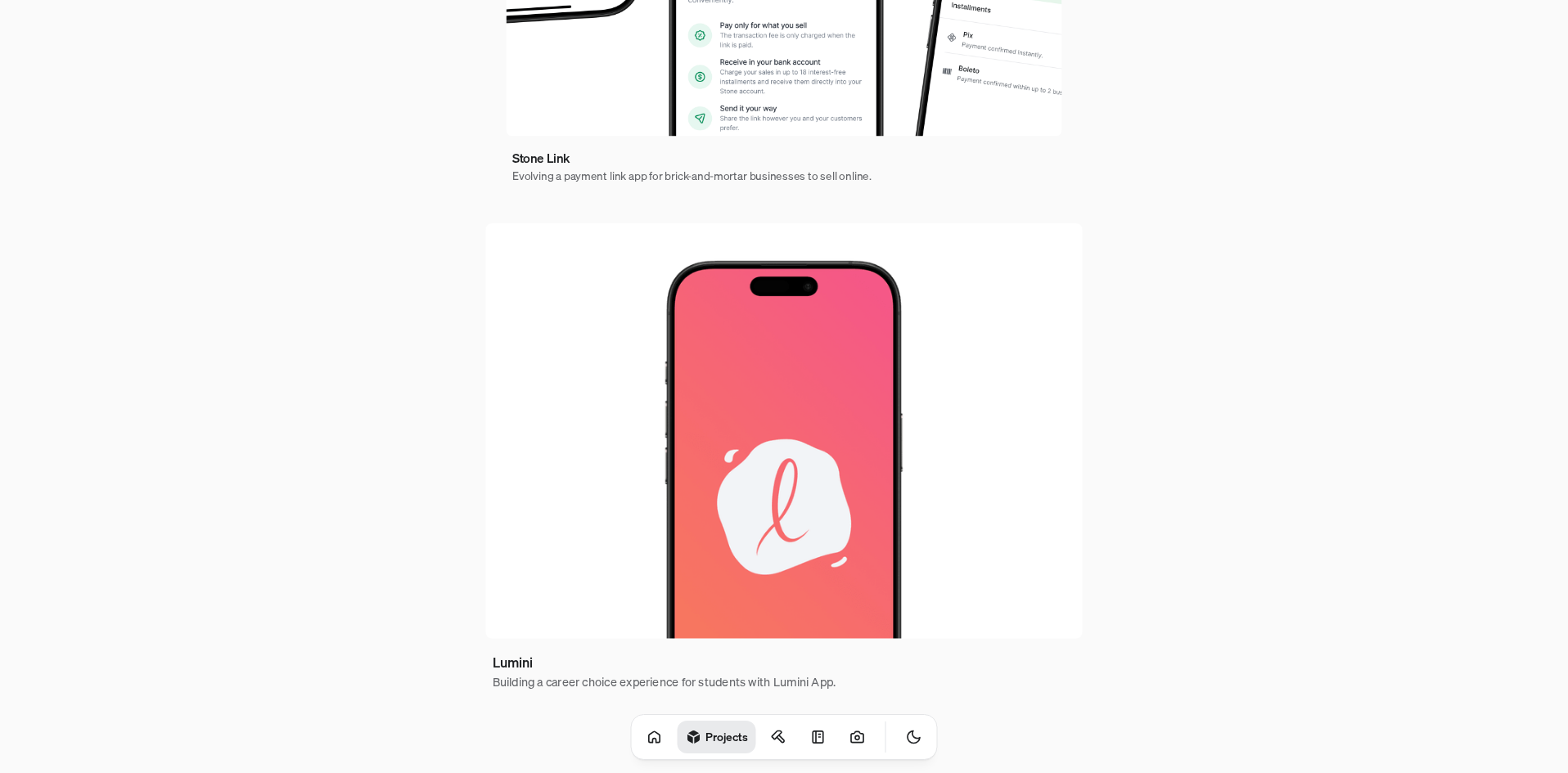
scroll to position [914, 0]
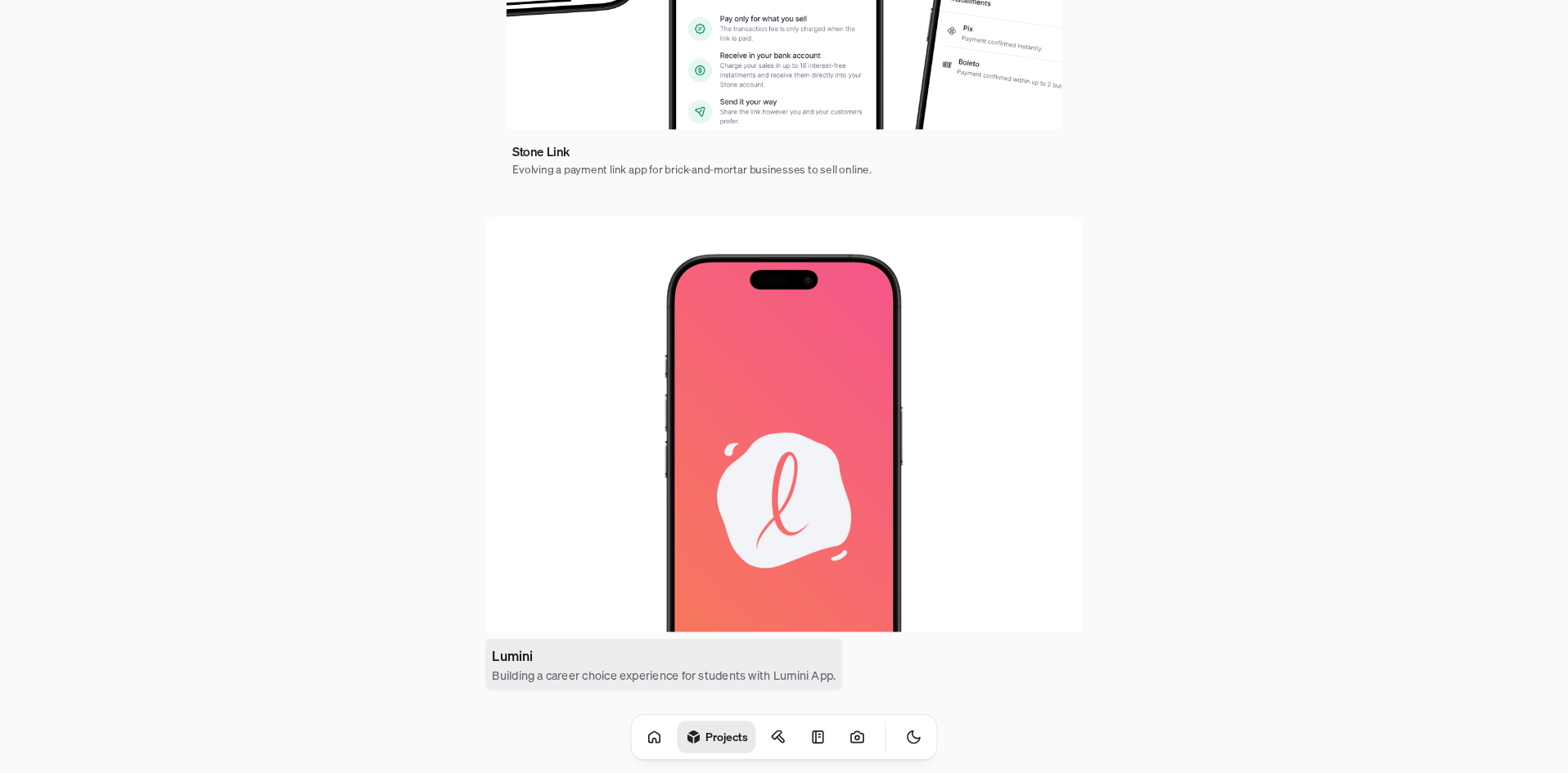
click at [737, 667] on h4 "Building a career choice experience for students with Lumini App." at bounding box center [663, 675] width 344 height 18
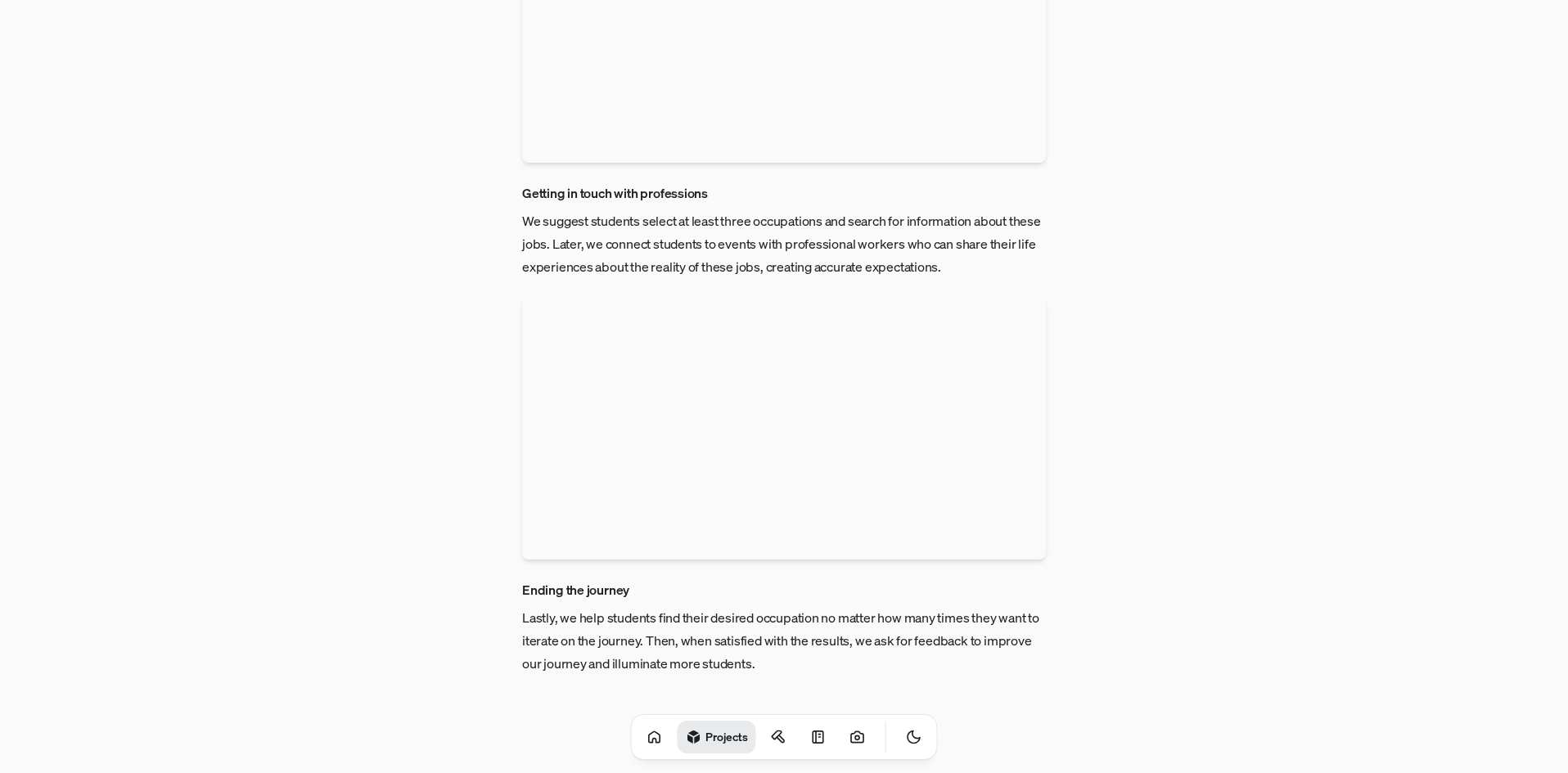
scroll to position [4055, 0]
click at [761, 717] on div "Projects" at bounding box center [784, 737] width 307 height 46
click at [765, 726] on link at bounding box center [779, 737] width 32 height 32
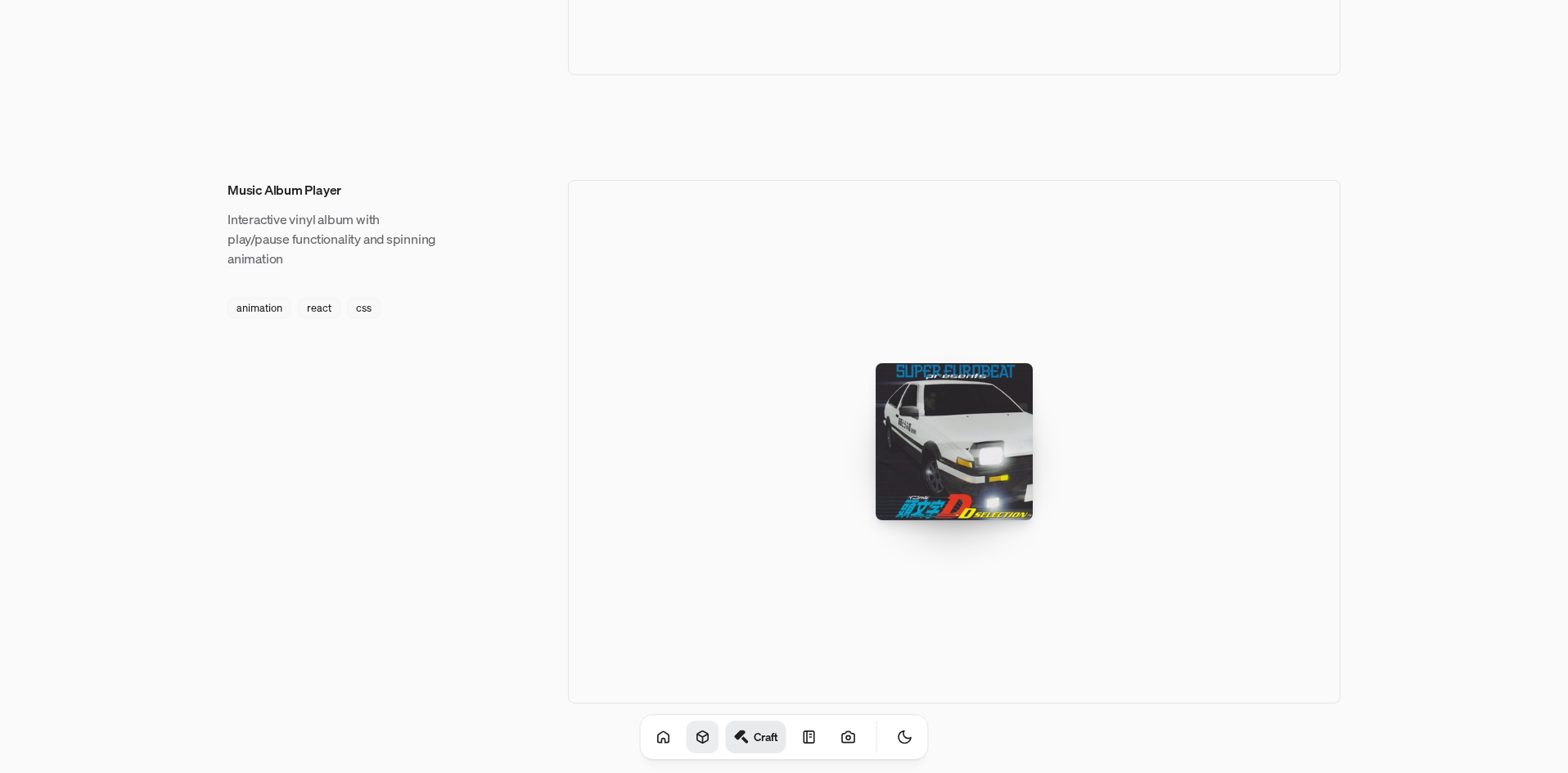
scroll to position [2435, 0]
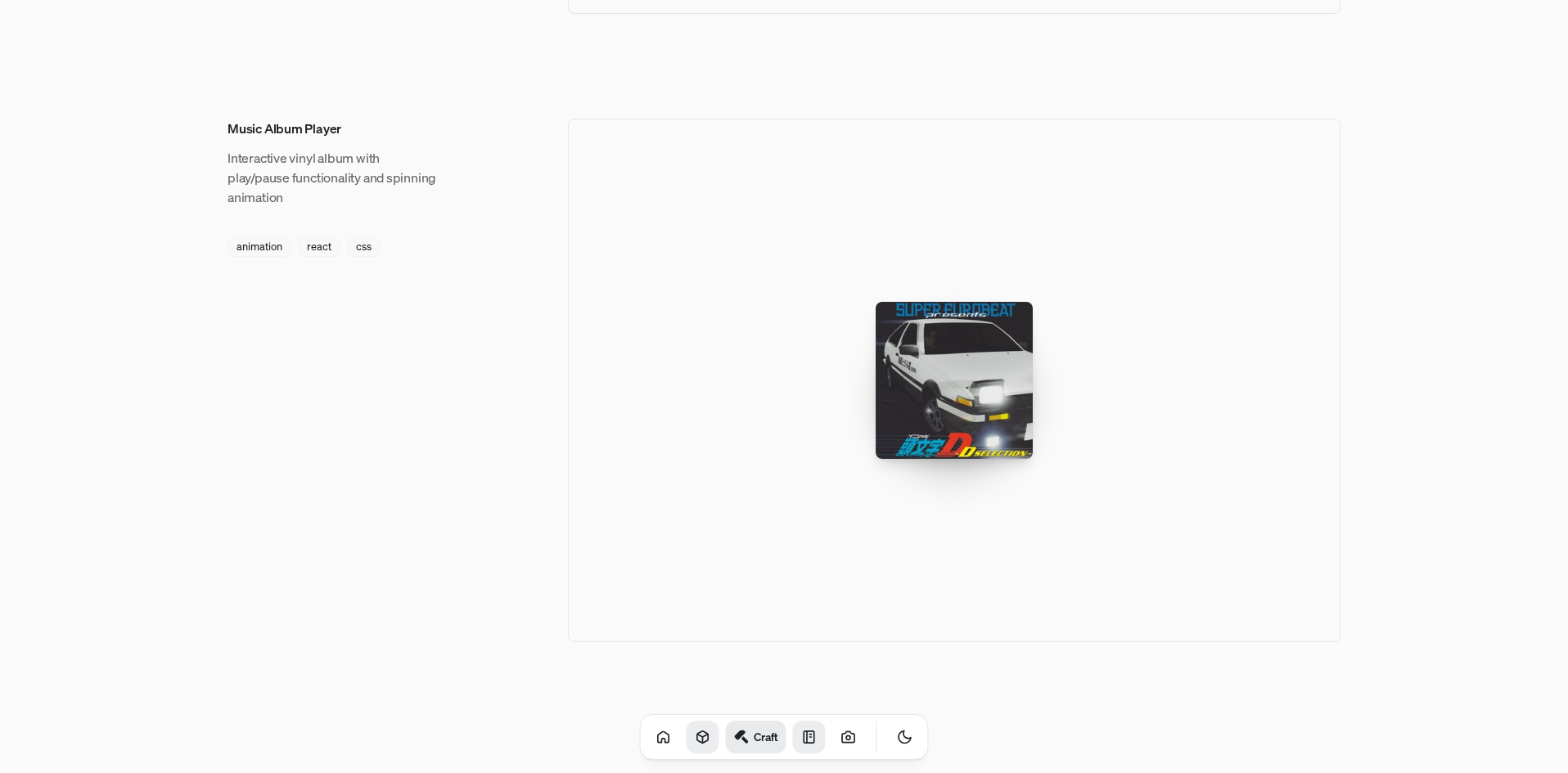
click at [804, 732] on icon at bounding box center [809, 737] width 11 height 12
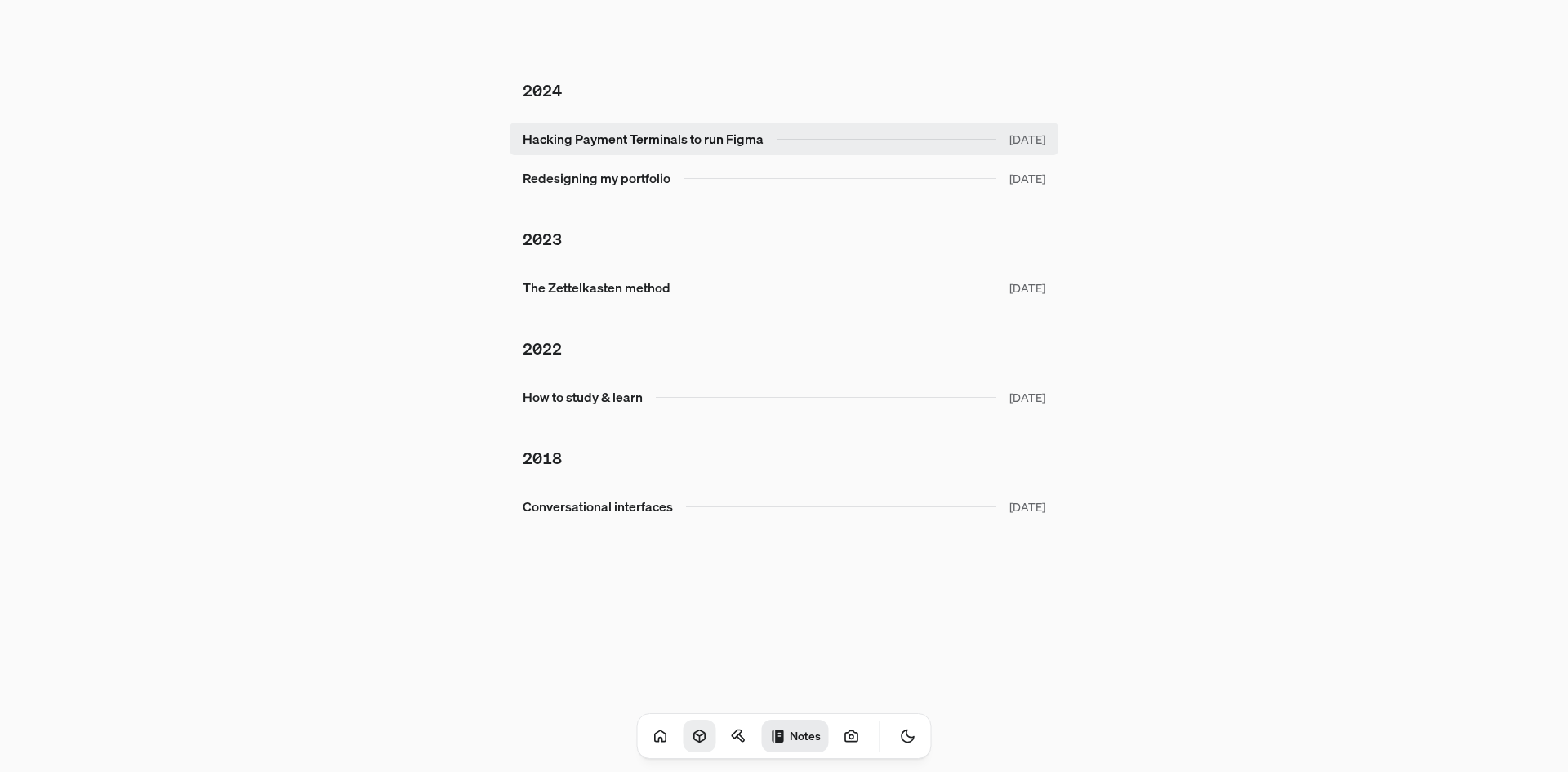
click at [872, 129] on link "Hacking Payment Terminals to run Figma [DATE]" at bounding box center [784, 139] width 549 height 32
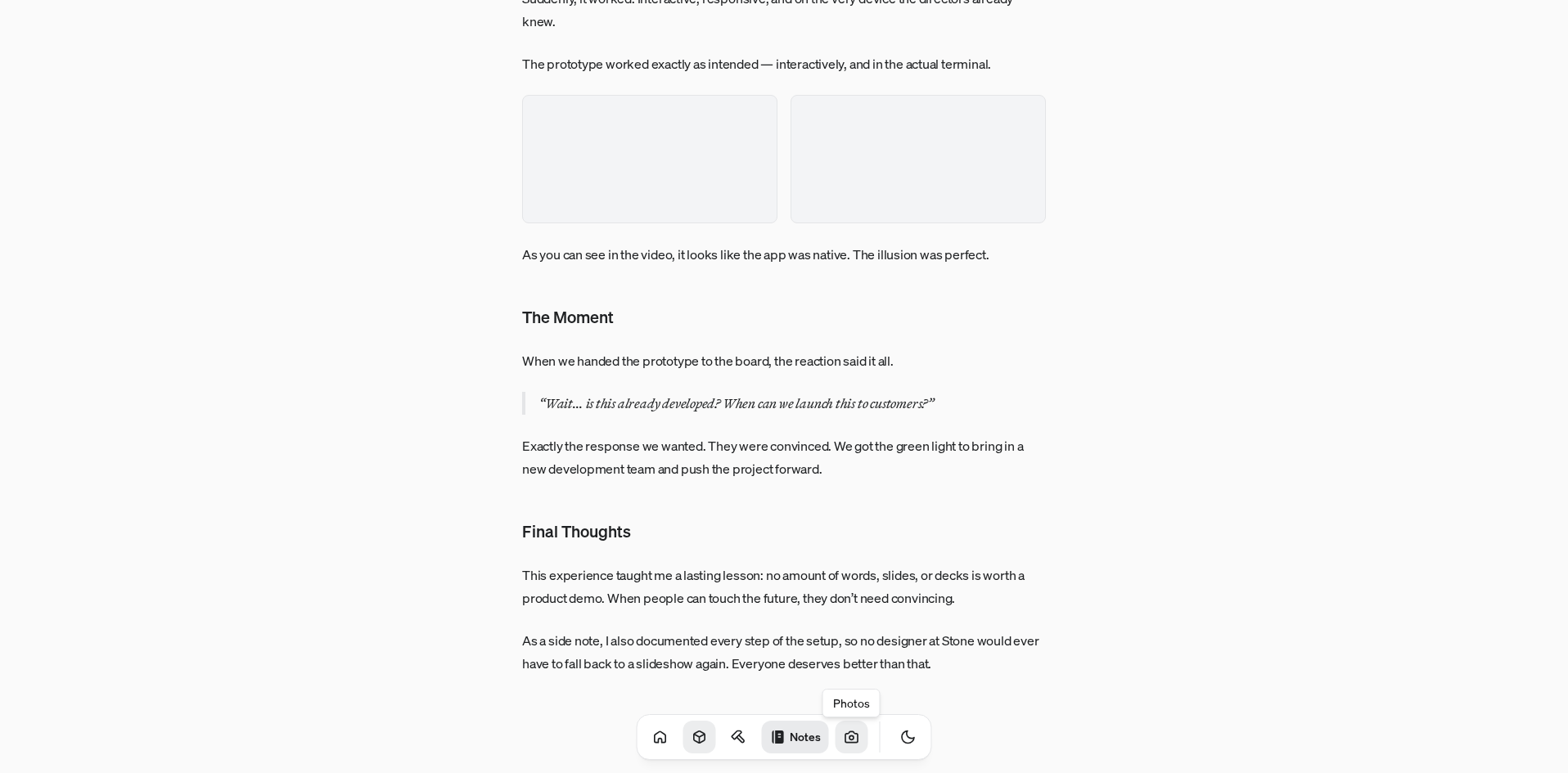
scroll to position [4445, 0]
click at [844, 744] on icon at bounding box center [852, 737] width 17 height 17
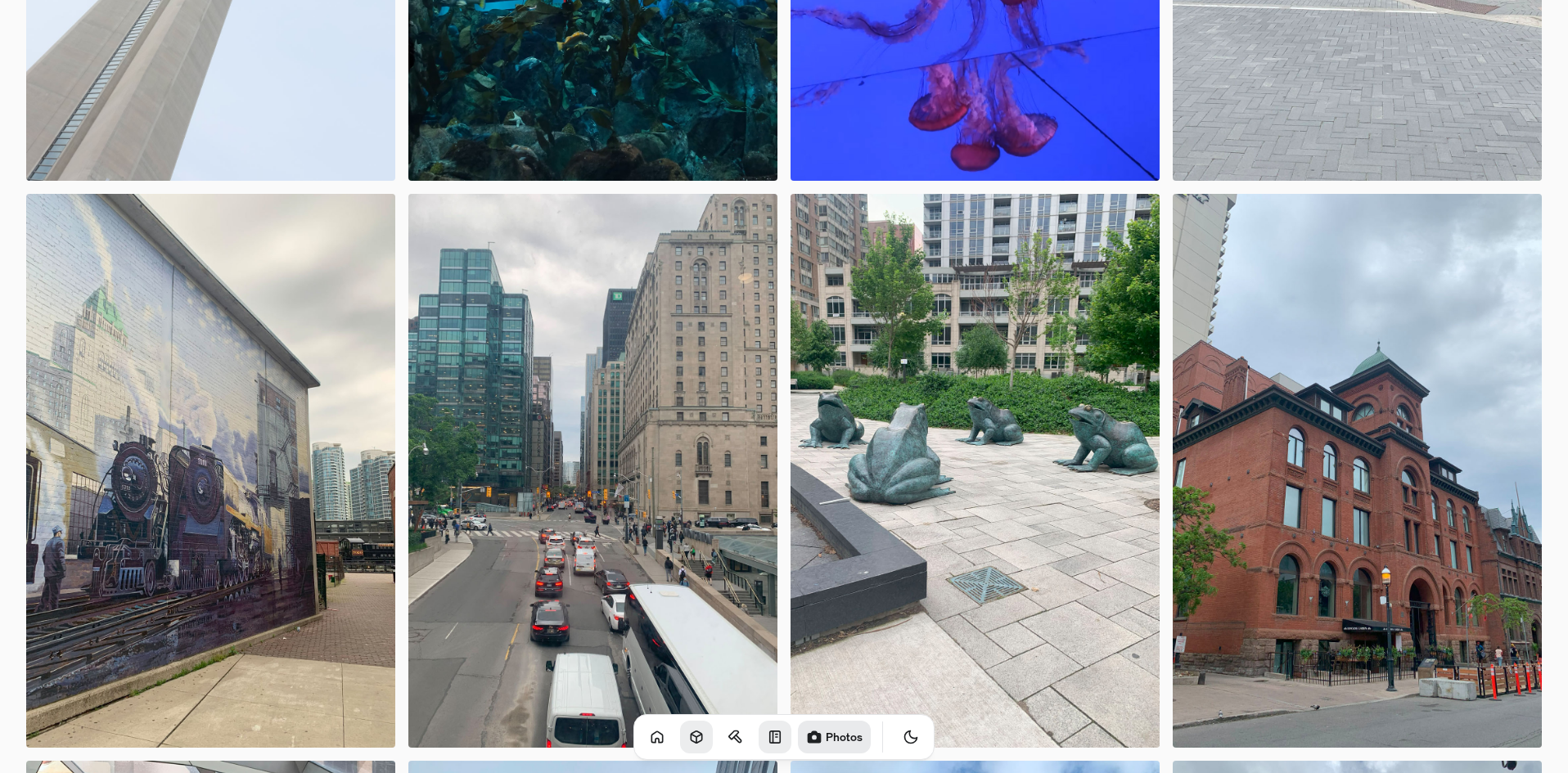
scroll to position [5156, 0]
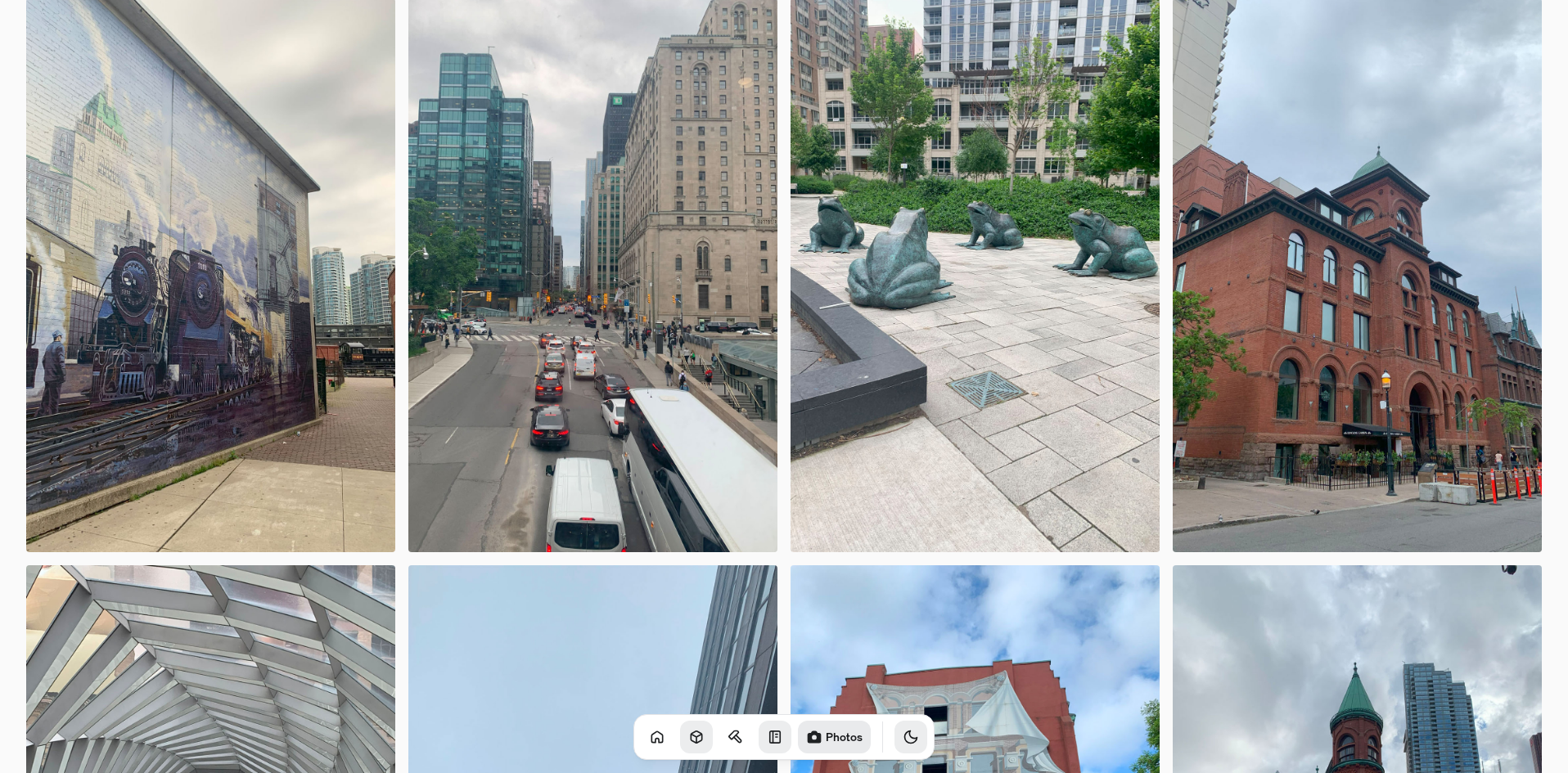
click at [907, 734] on button "Toggle Theme" at bounding box center [911, 737] width 32 height 32
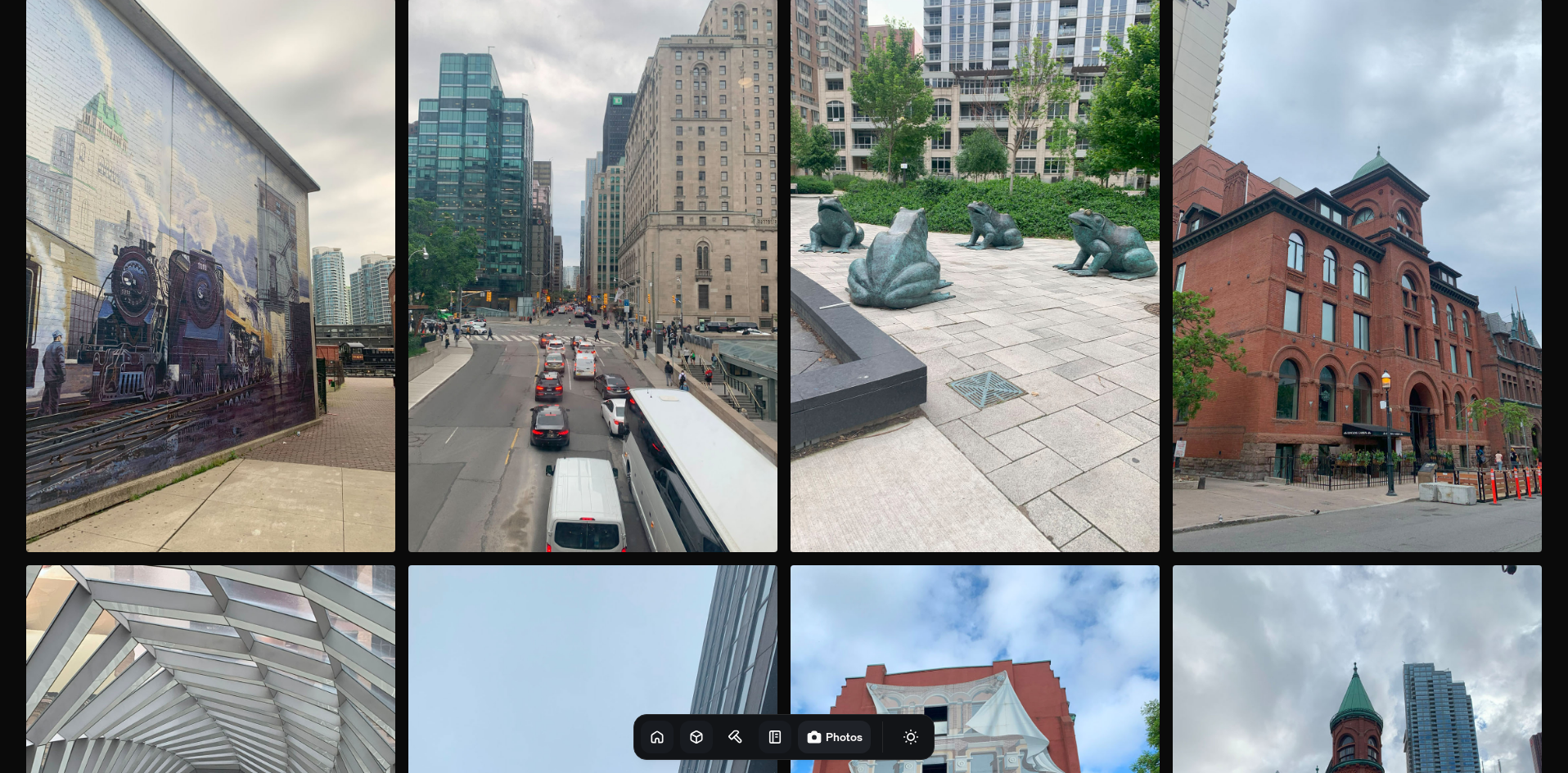
click at [652, 735] on icon at bounding box center [657, 736] width 11 height 11
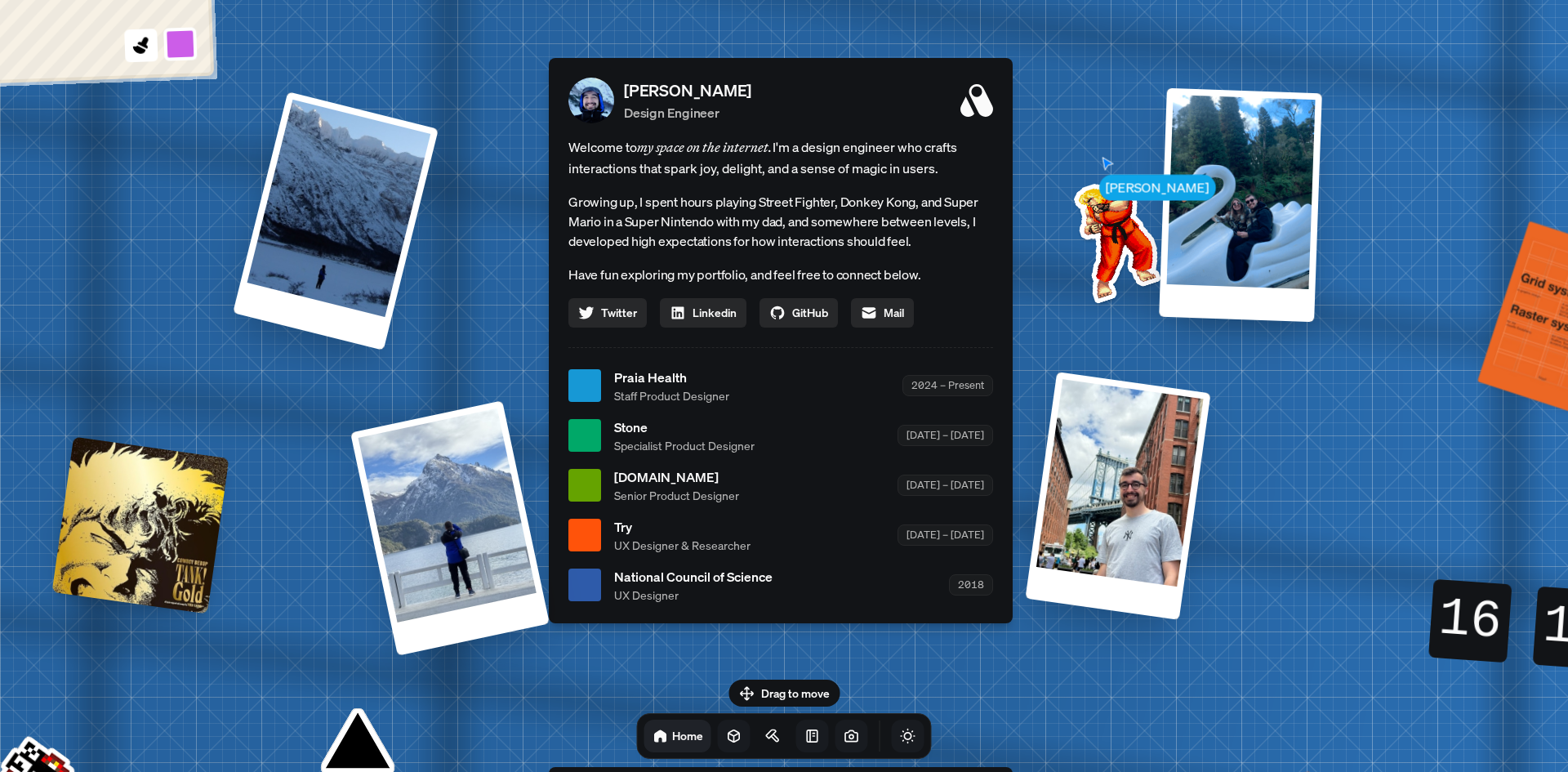
click at [900, 728] on icon "Toggle Theme" at bounding box center [909, 736] width 17 height 17
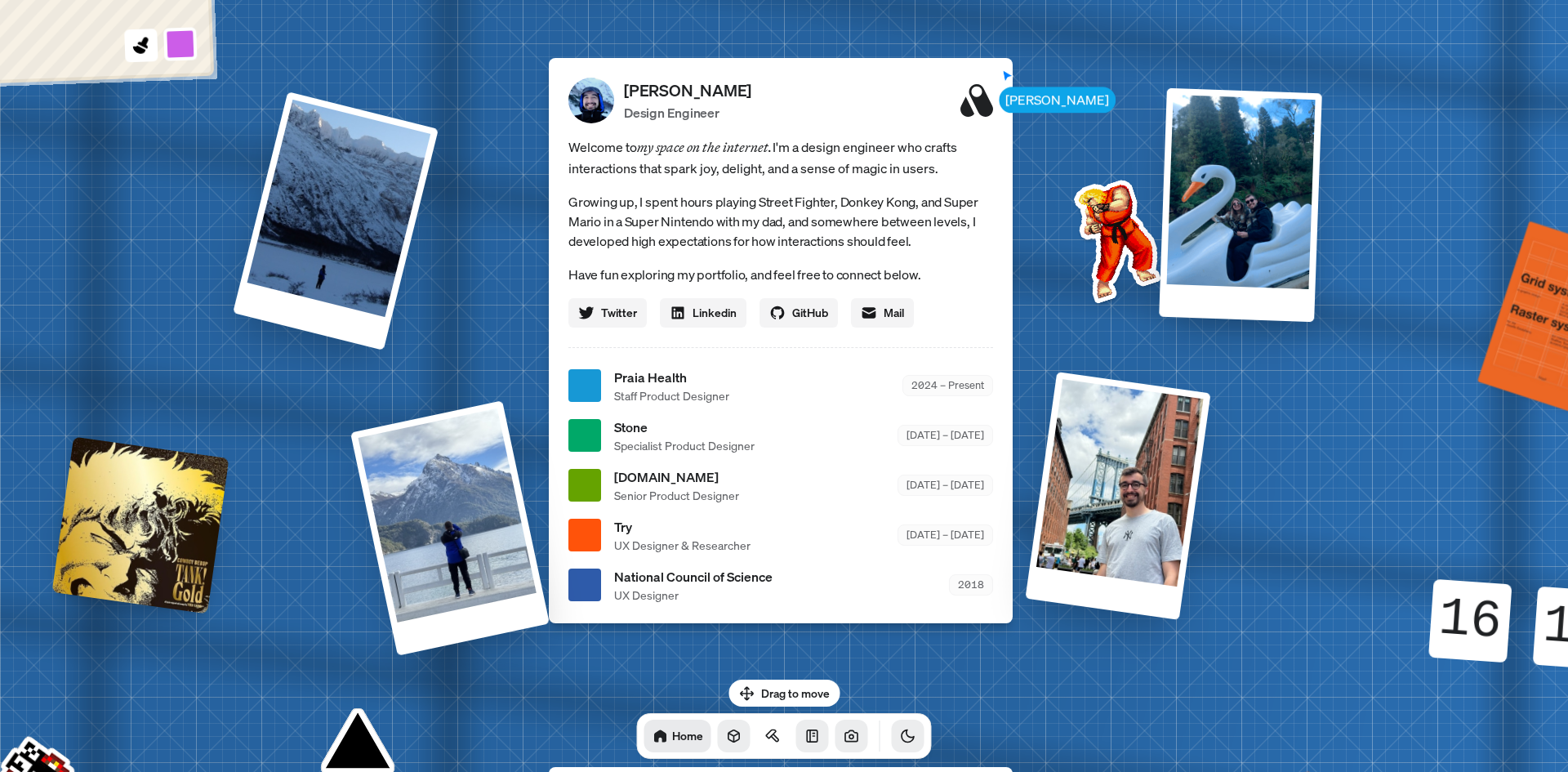
click at [900, 729] on icon "Toggle Theme" at bounding box center [909, 736] width 17 height 17
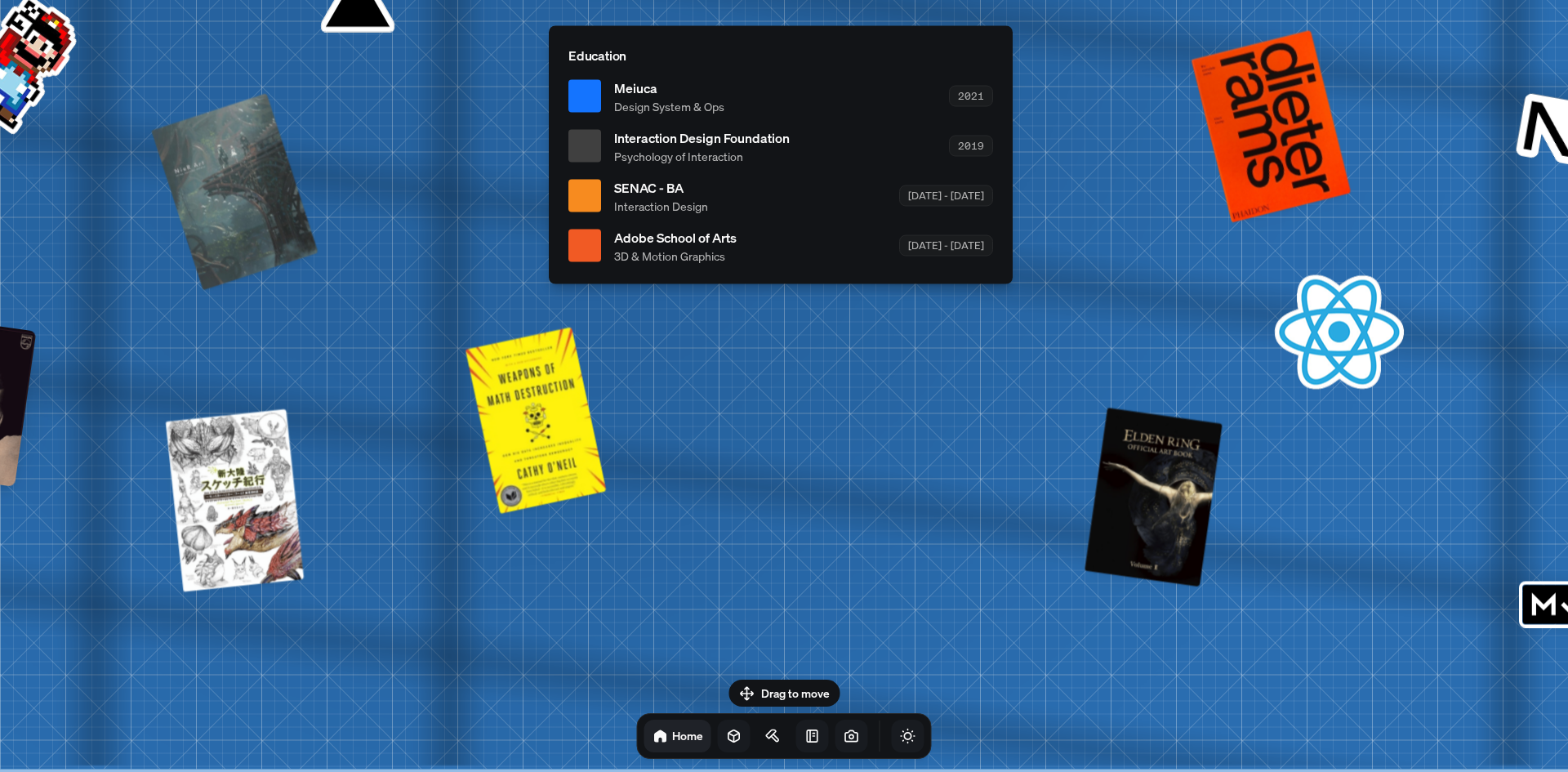
click at [728, 730] on icon at bounding box center [733, 736] width 11 height 12
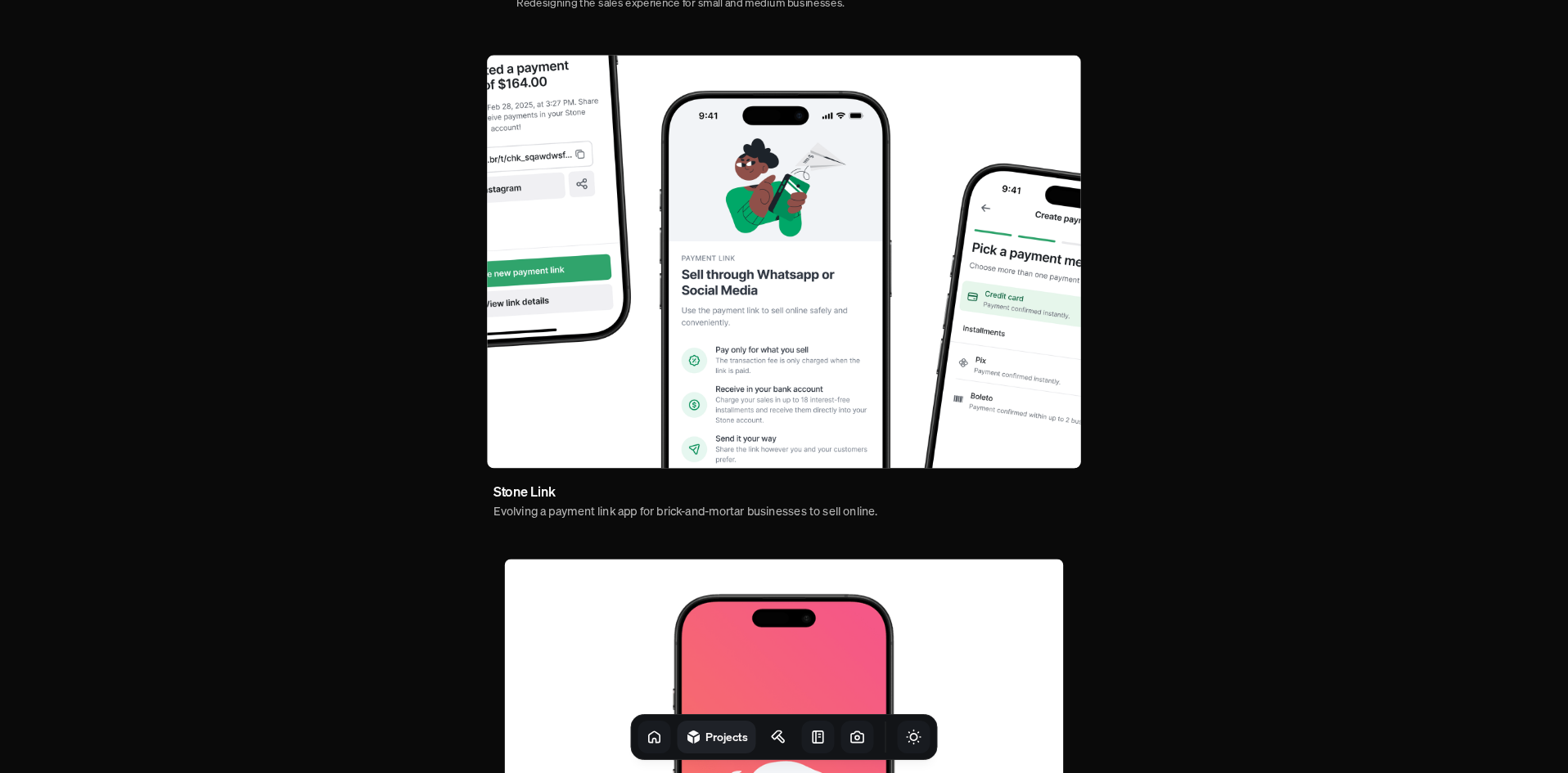
scroll to position [914, 0]
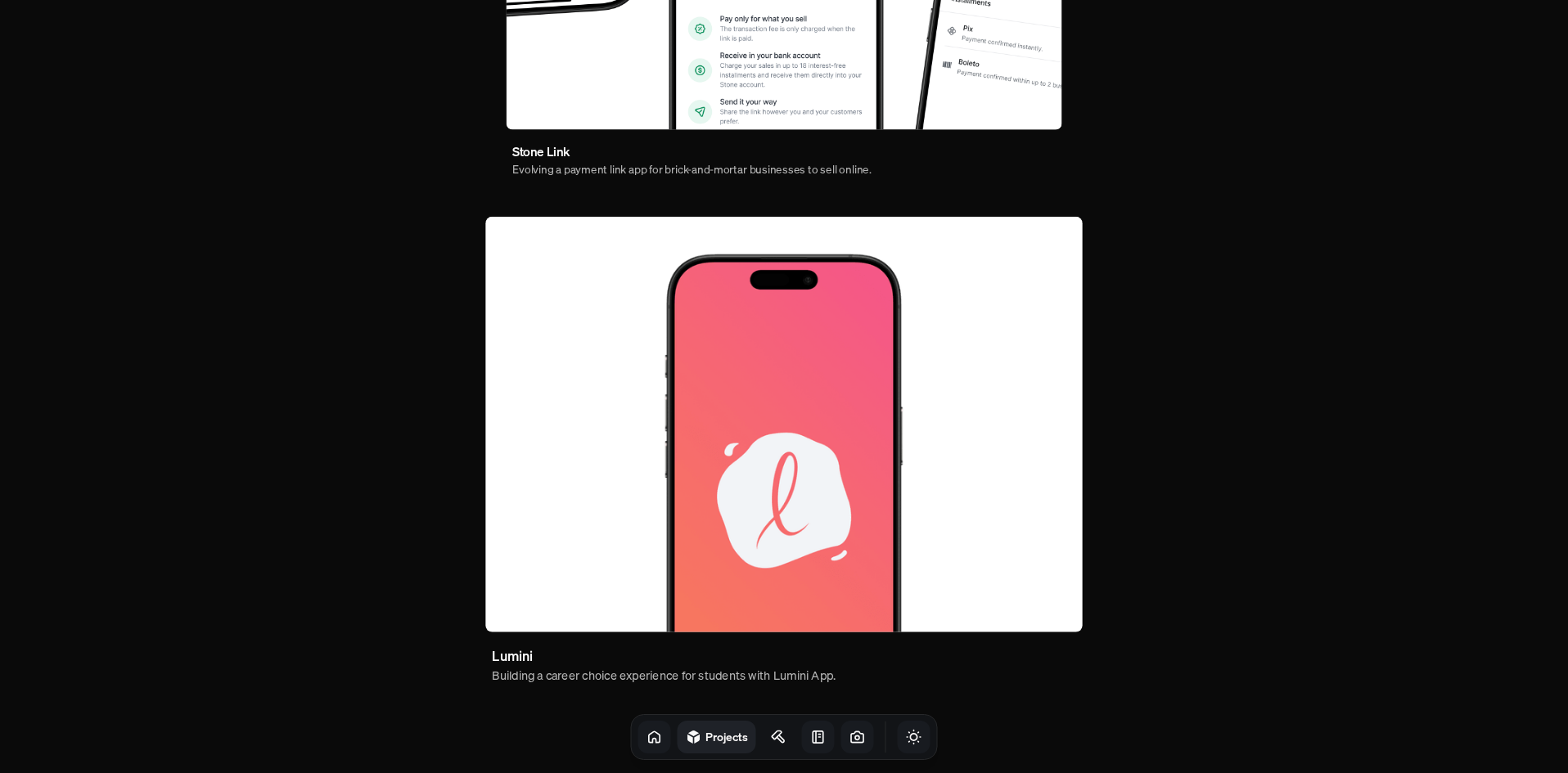
click at [811, 730] on icon at bounding box center [819, 737] width 17 height 17
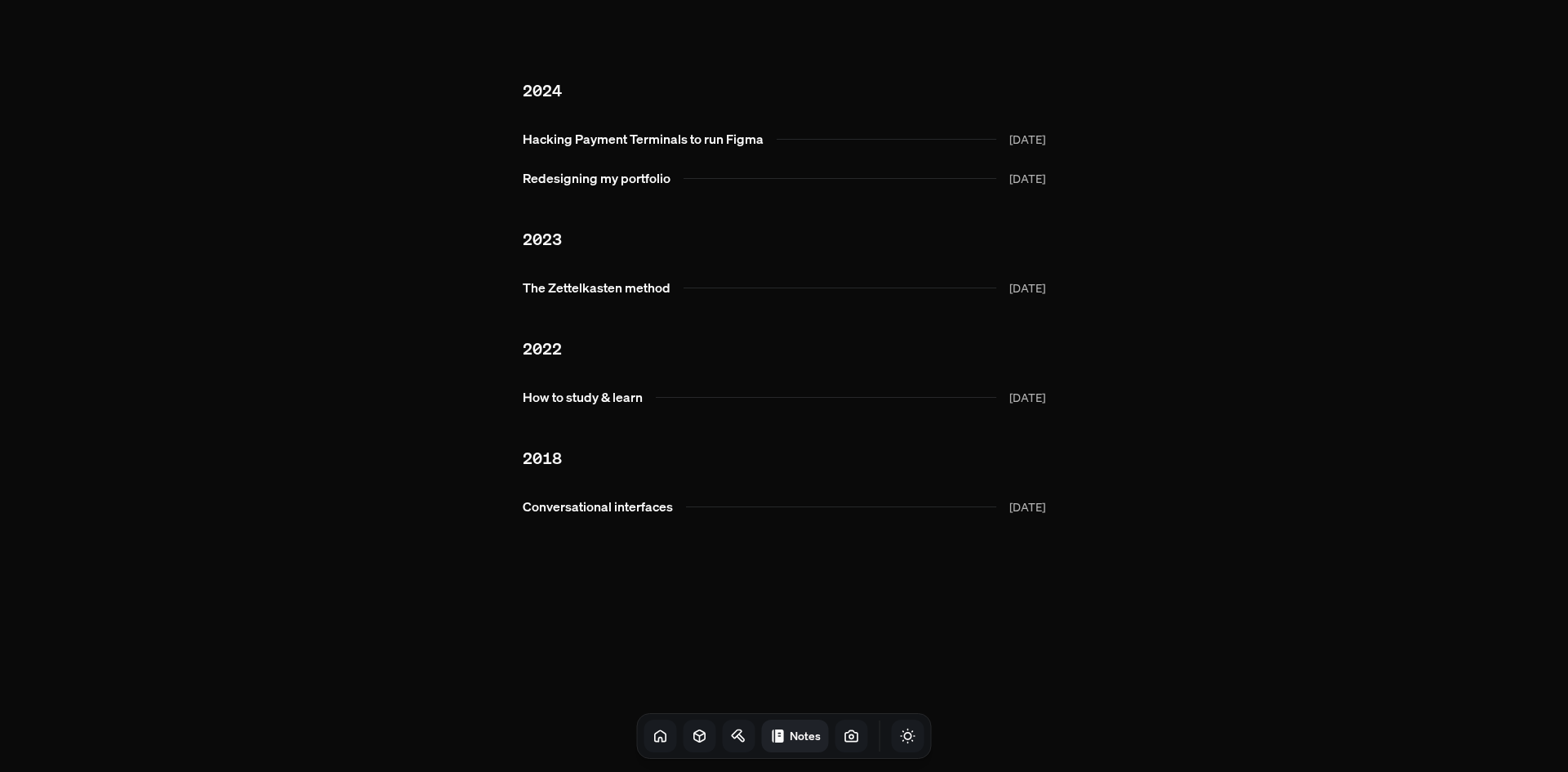
click at [737, 737] on icon at bounding box center [740, 738] width 7 height 7
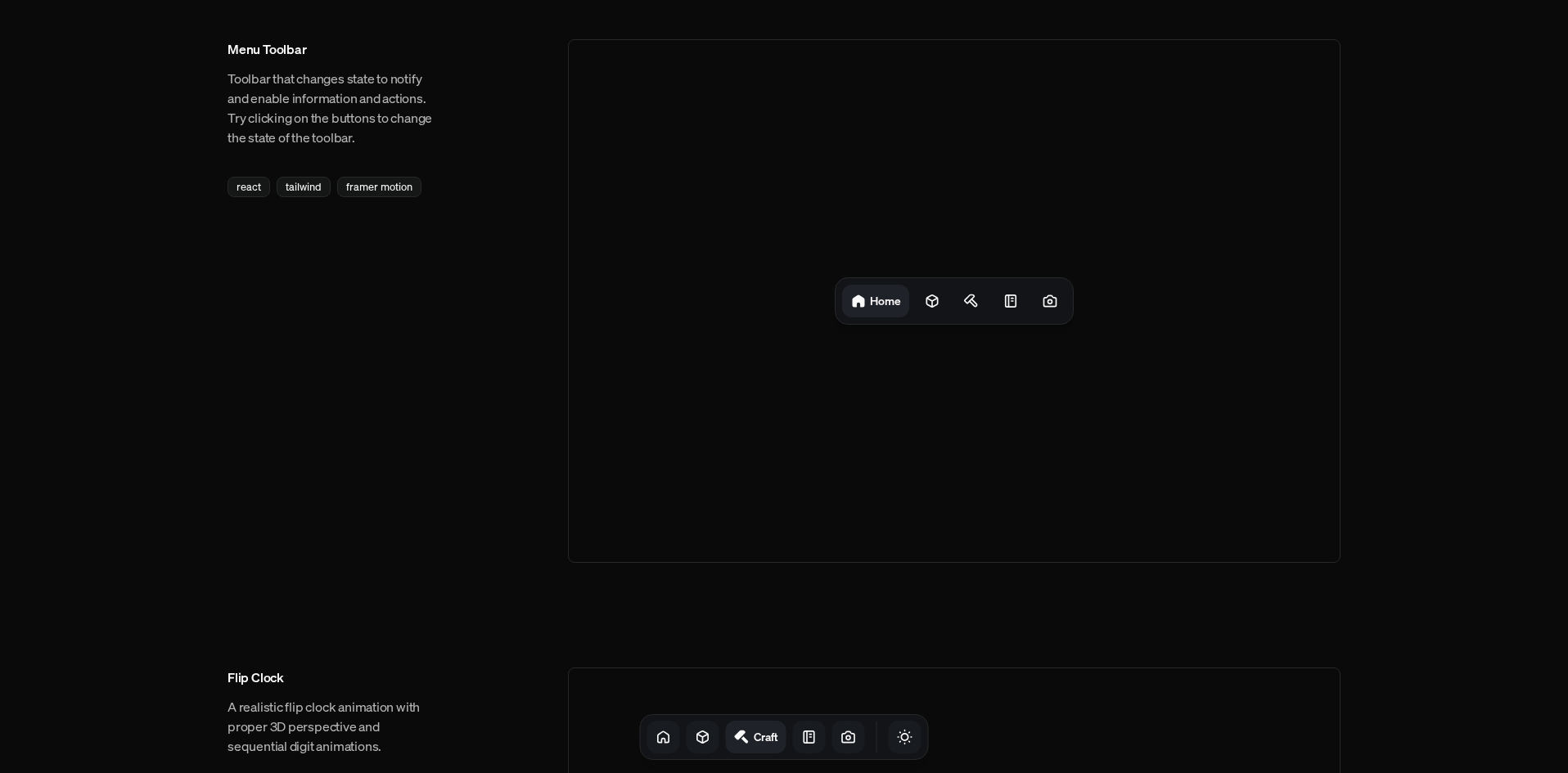
click at [841, 742] on link at bounding box center [848, 737] width 32 height 32
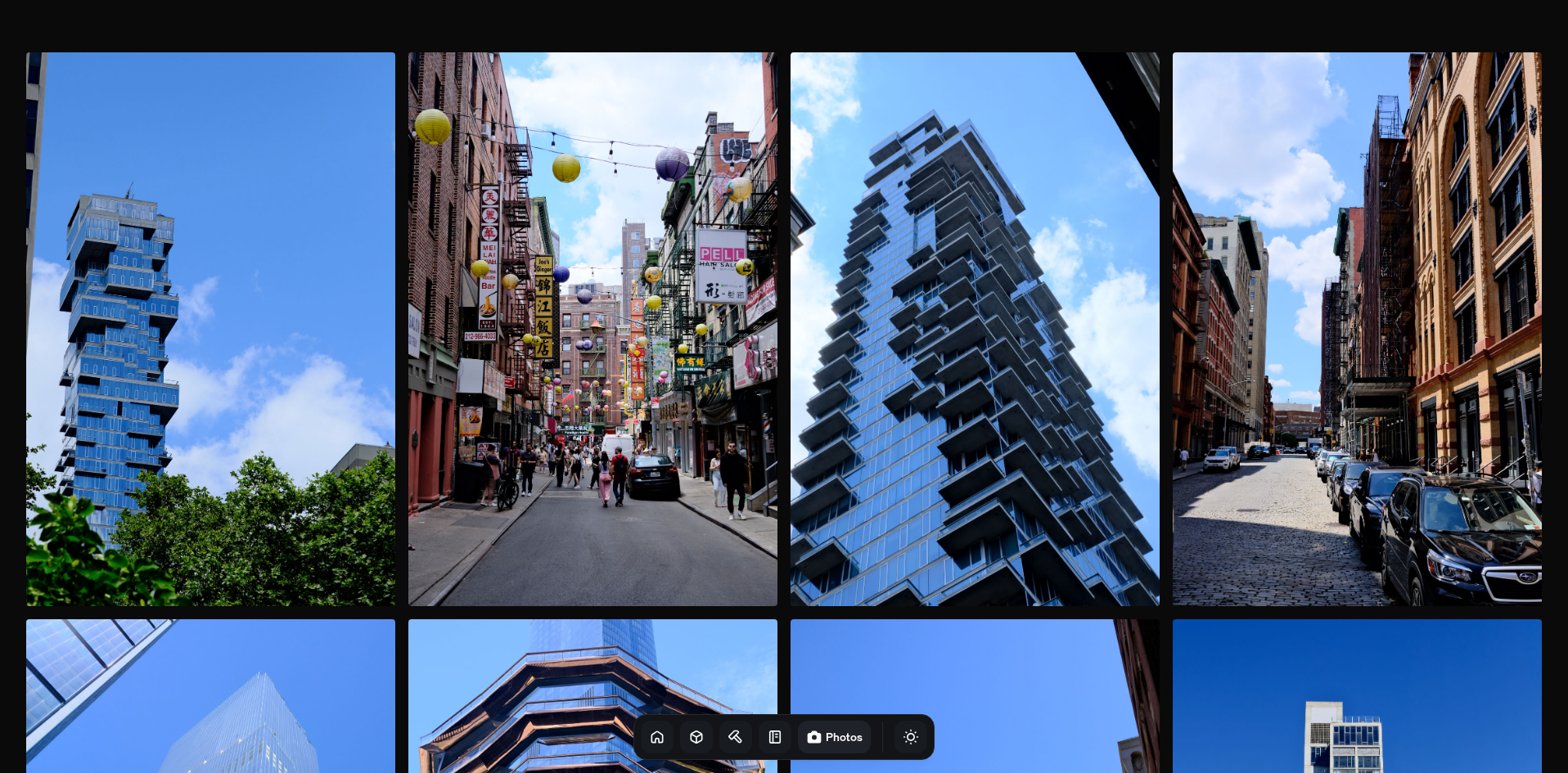
click at [649, 740] on icon at bounding box center [657, 737] width 17 height 17
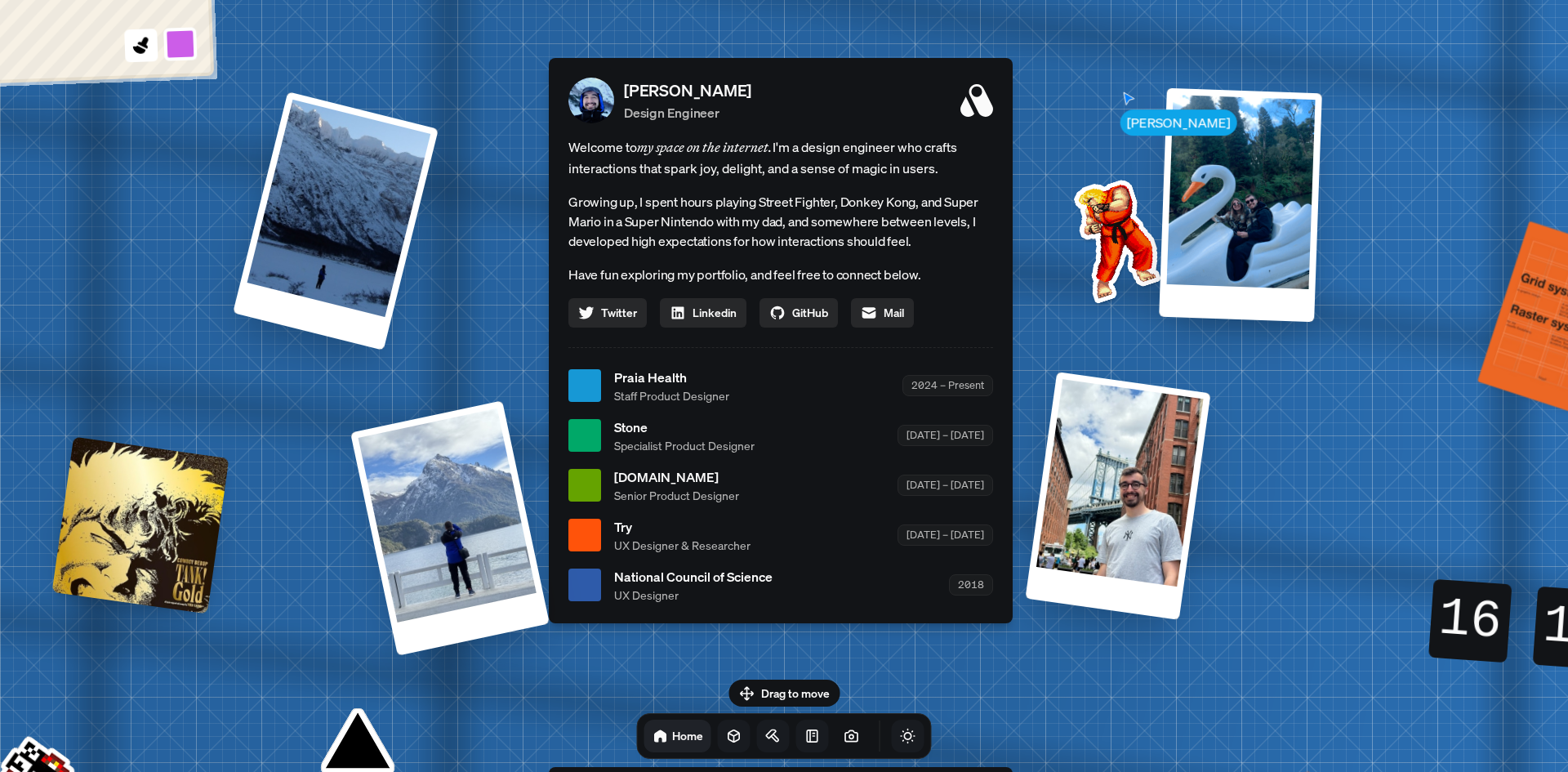
click at [767, 734] on icon at bounding box center [772, 735] width 10 height 8
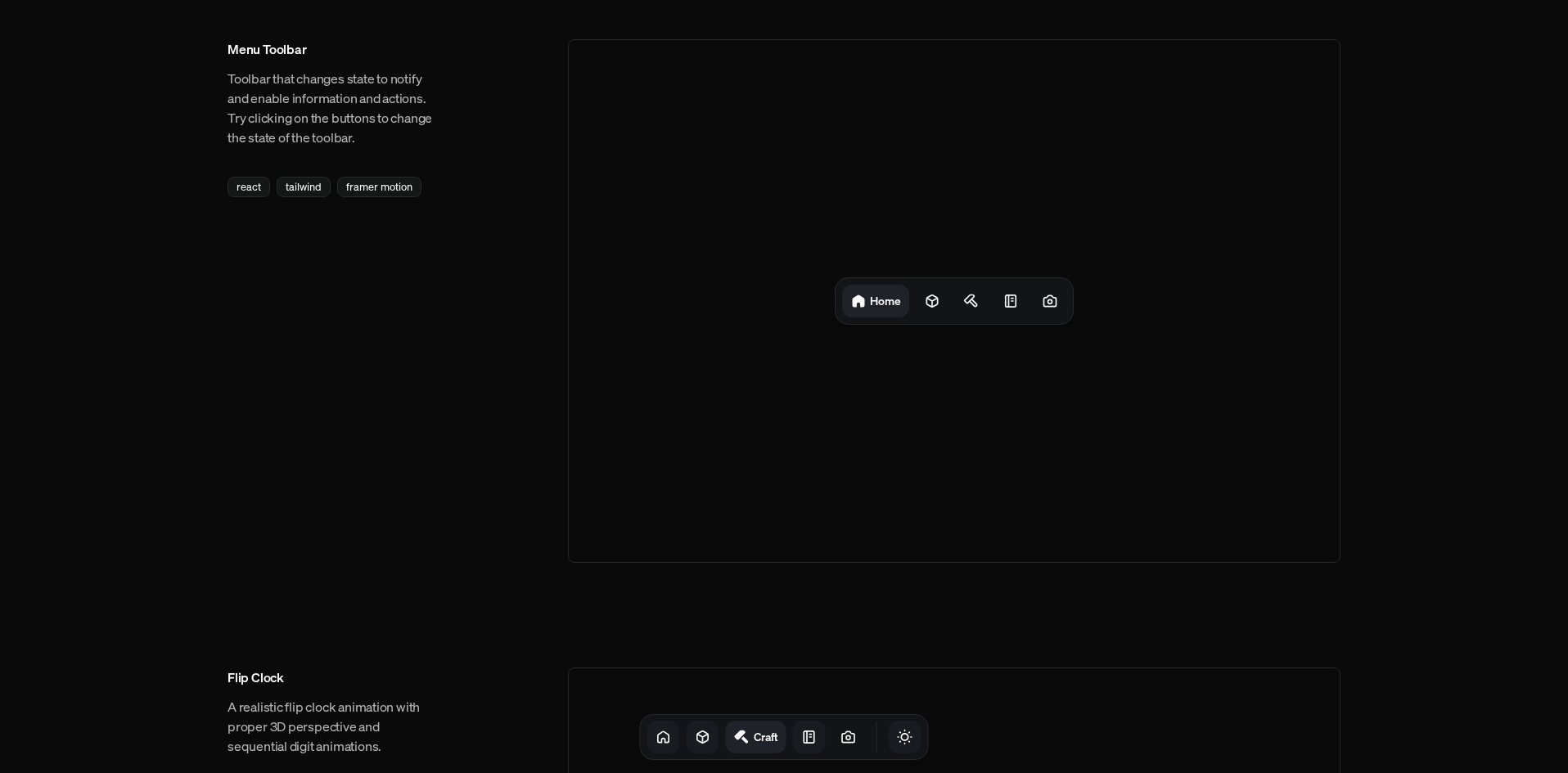
click at [897, 741] on icon "Toggle Theme" at bounding box center [906, 737] width 17 height 17
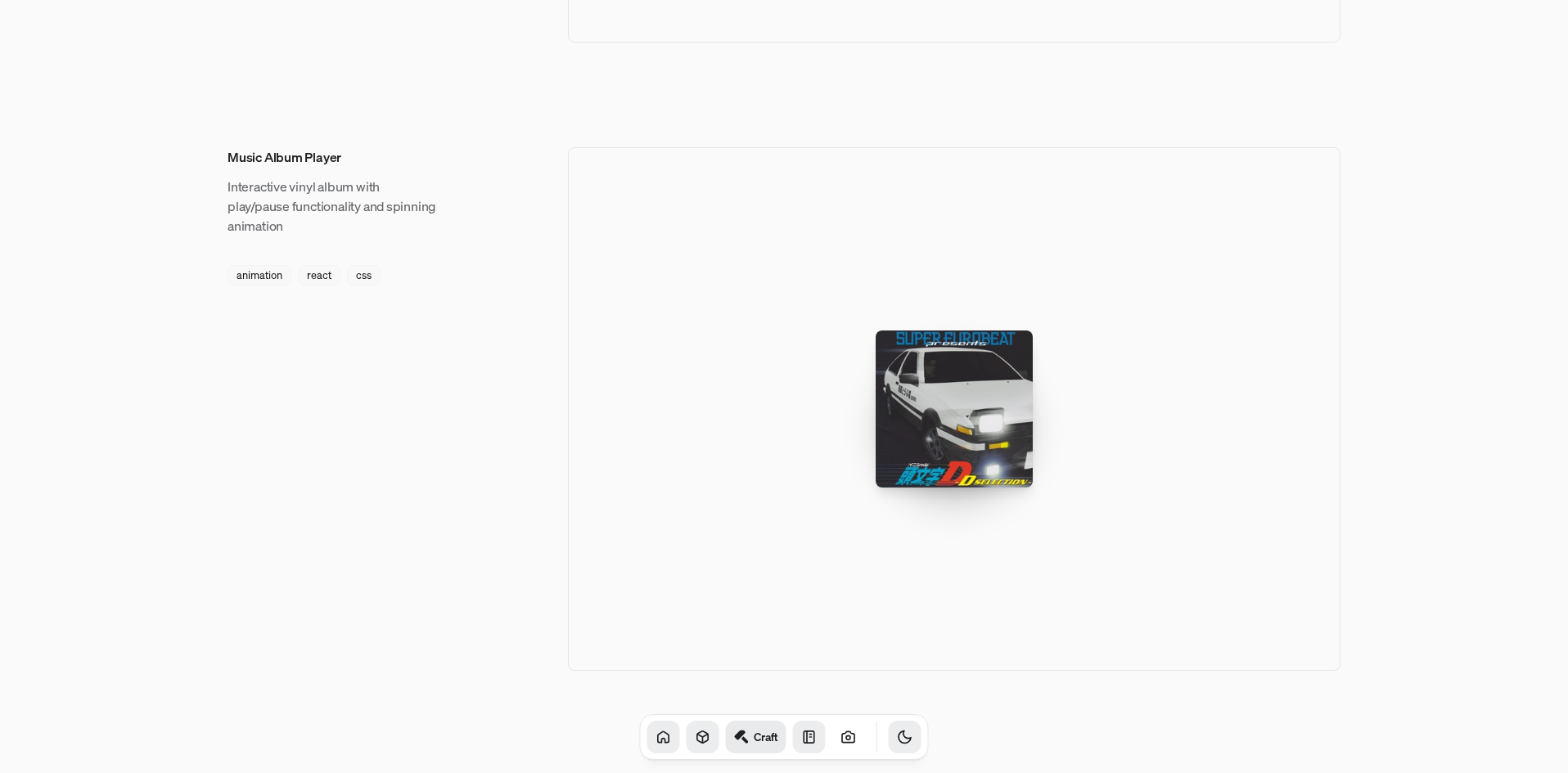
scroll to position [2435, 0]
